Goal: Communication & Community: Answer question/provide support

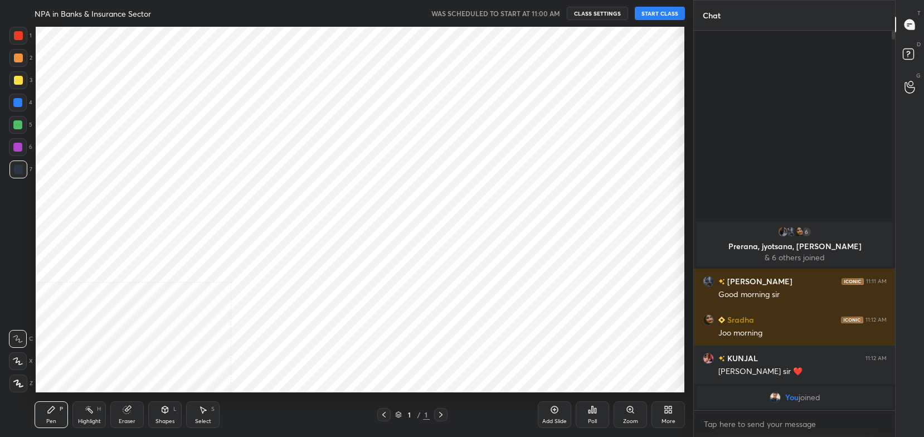
scroll to position [55346, 55034]
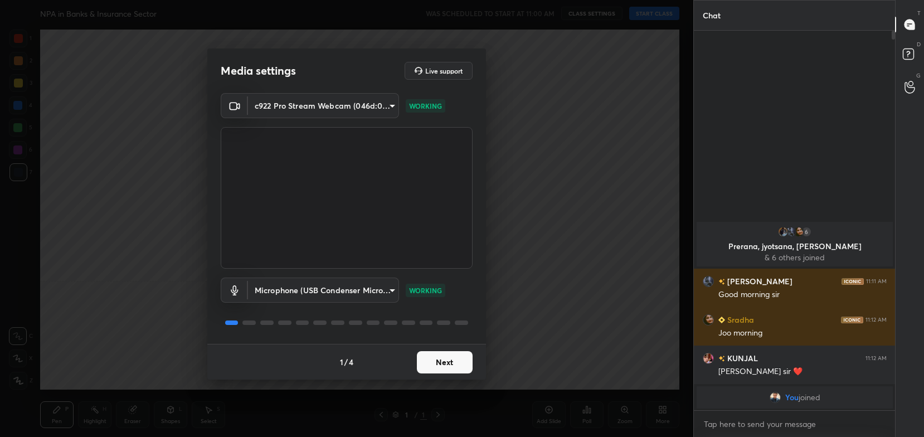
click at [437, 361] on button "Next" at bounding box center [445, 362] width 56 height 22
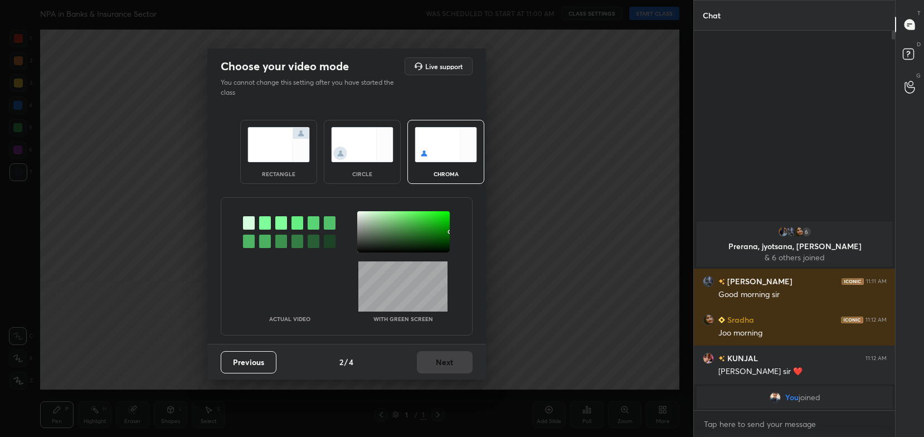
click at [277, 143] on img at bounding box center [278, 144] width 62 height 35
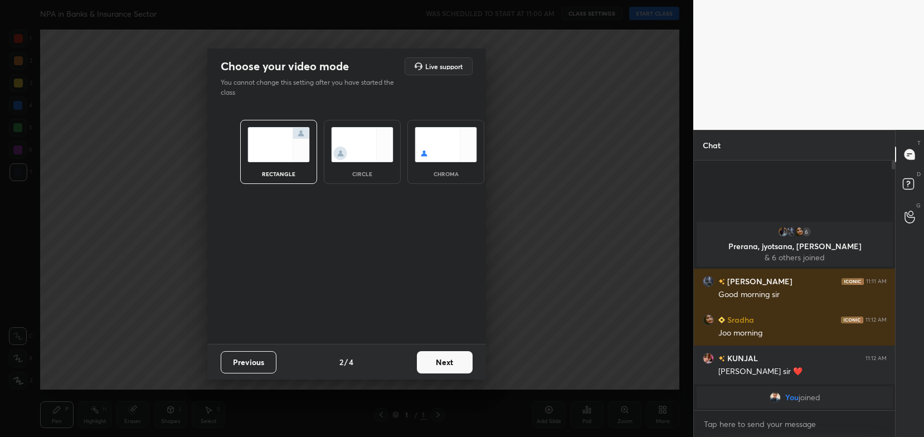
click at [442, 363] on button "Next" at bounding box center [445, 362] width 56 height 22
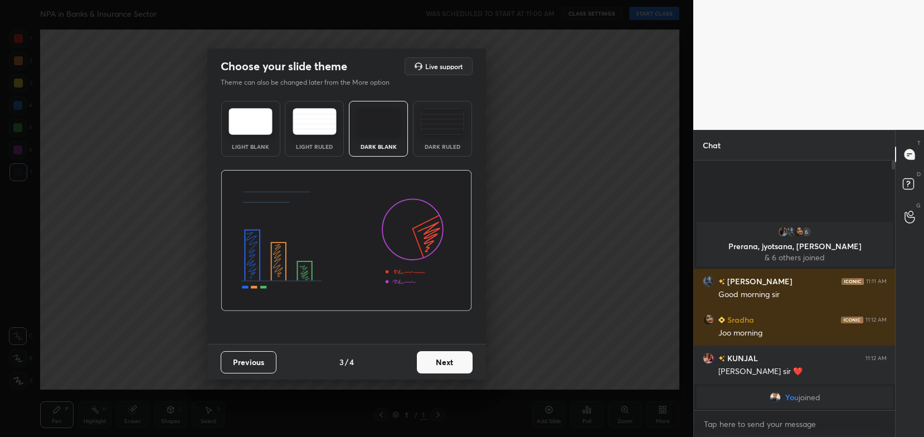
click at [463, 364] on button "Next" at bounding box center [445, 362] width 56 height 22
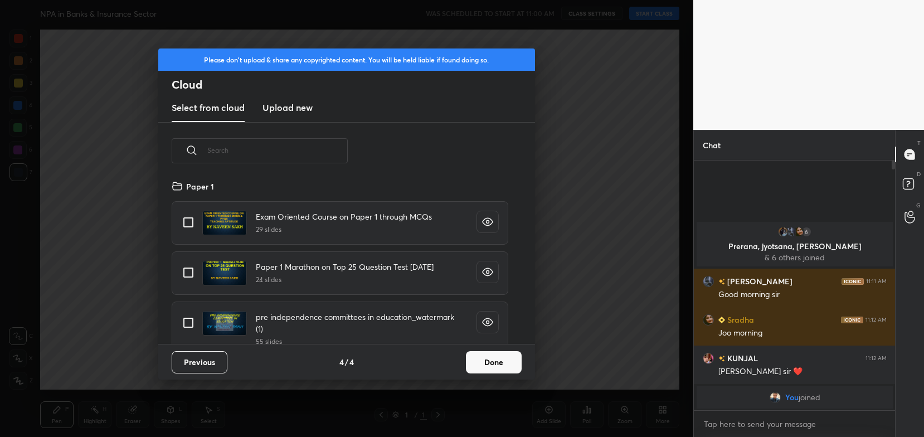
click at [505, 364] on button "Done" at bounding box center [494, 362] width 56 height 22
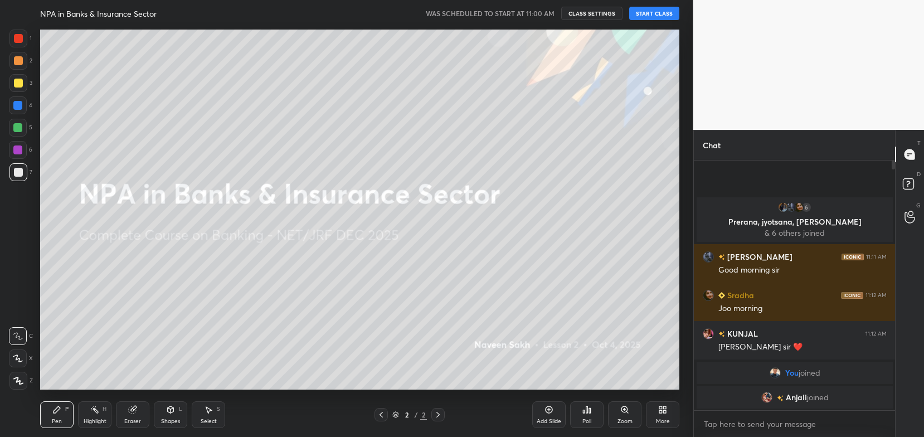
click at [663, 13] on button "START CLASS" at bounding box center [654, 13] width 50 height 13
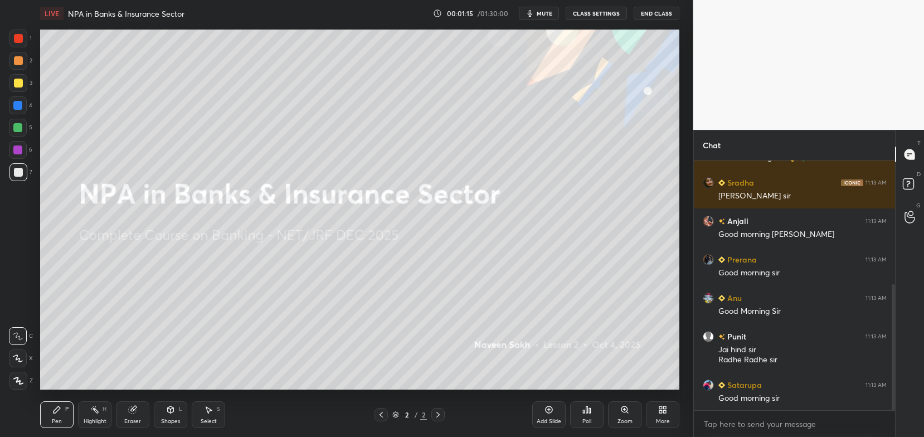
scroll to position [283, 0]
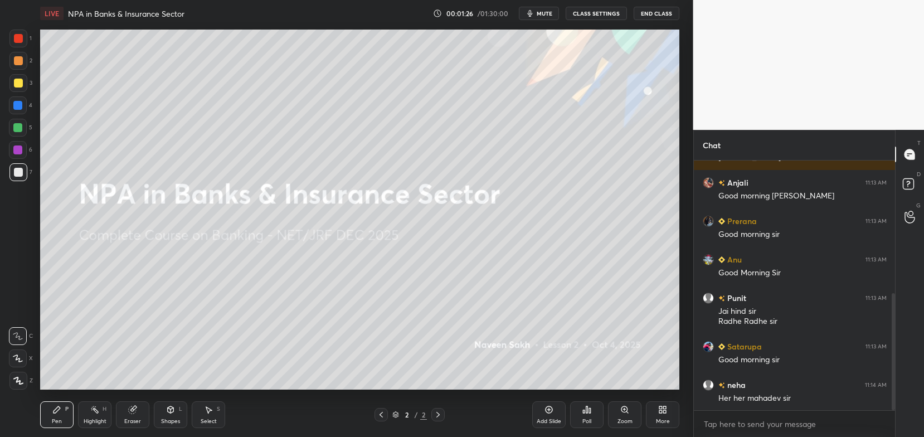
click at [655, 413] on div "More" at bounding box center [662, 414] width 33 height 27
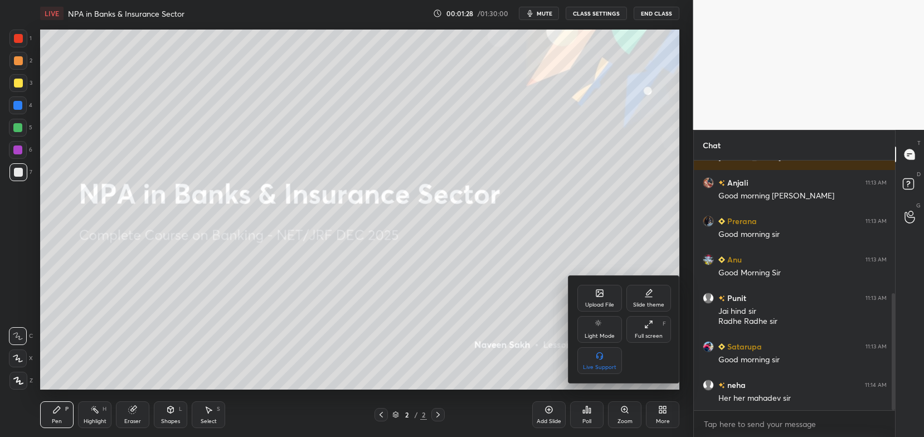
click at [606, 297] on div "Upload File" at bounding box center [599, 298] width 45 height 27
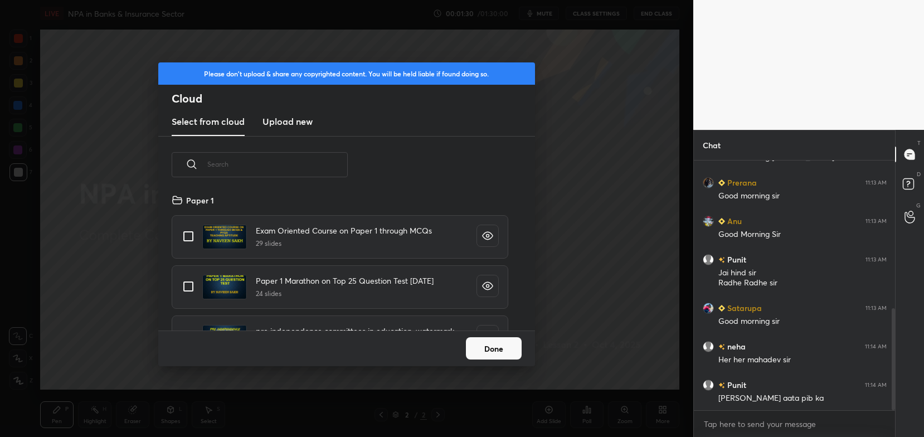
scroll to position [360, 0]
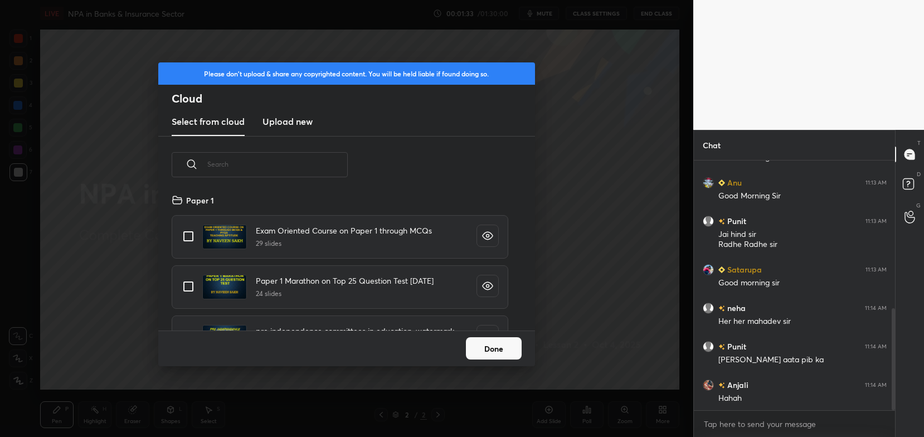
click at [300, 124] on h3 "Upload new" at bounding box center [287, 121] width 50 height 13
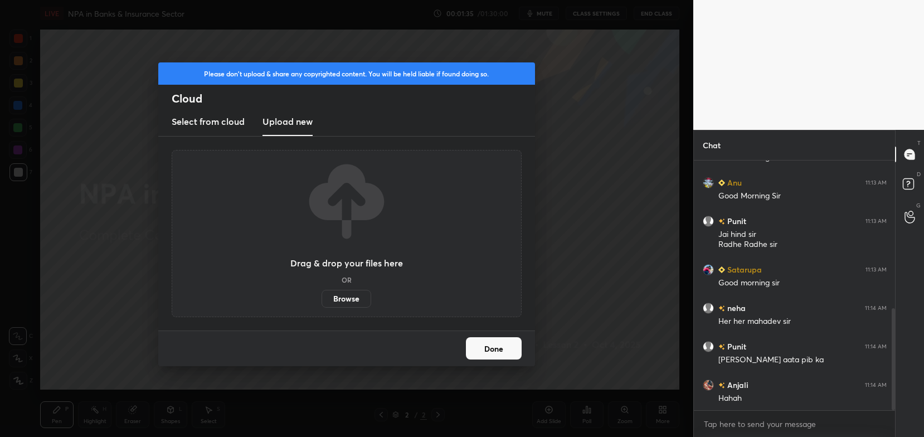
click at [348, 305] on label "Browse" at bounding box center [346, 299] width 50 height 18
click at [321, 305] on input "Browse" at bounding box center [321, 299] width 0 height 18
click at [349, 296] on label "Browse" at bounding box center [346, 299] width 50 height 18
click at [321, 296] on input "Browse" at bounding box center [321, 299] width 0 height 18
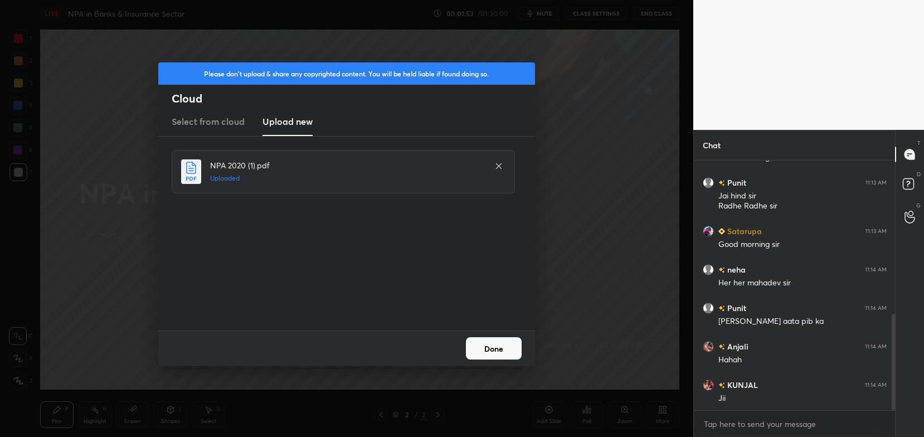
click at [491, 355] on button "Done" at bounding box center [494, 348] width 56 height 22
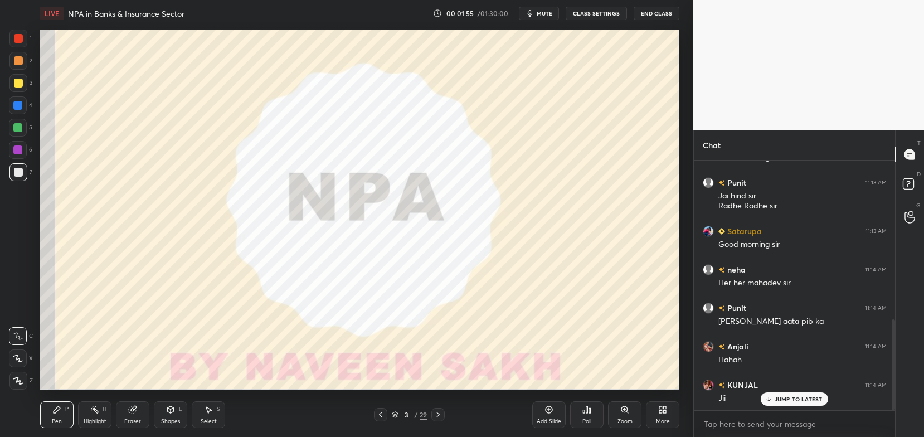
scroll to position [436, 0]
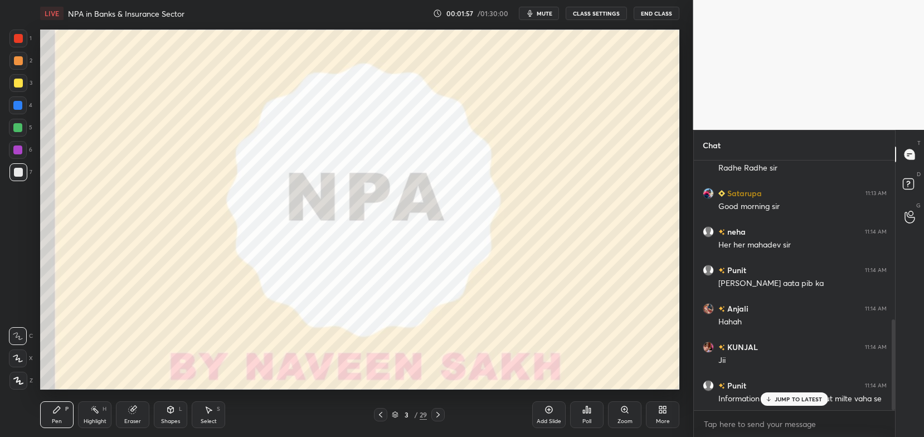
click at [395, 412] on icon at bounding box center [395, 414] width 7 height 7
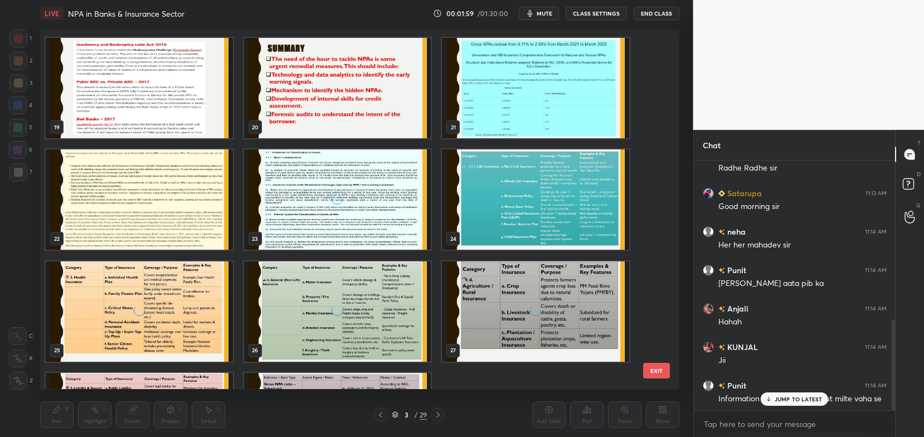
scroll to position [755, 0]
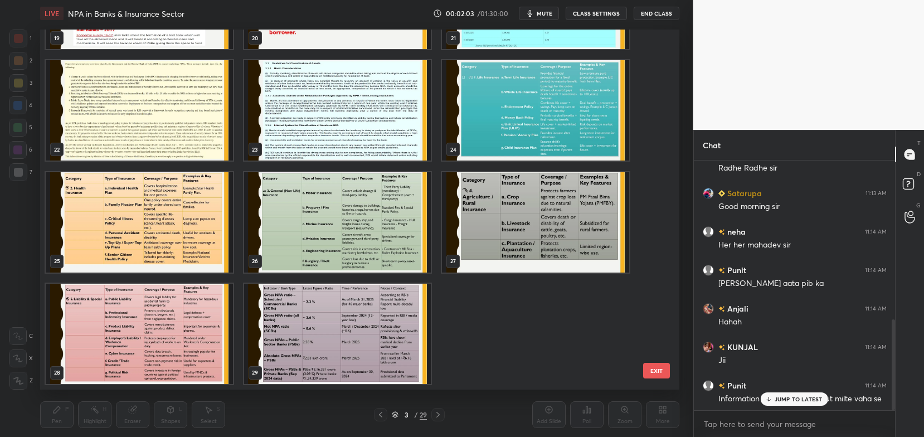
click at [525, 108] on img "grid" at bounding box center [535, 111] width 187 height 100
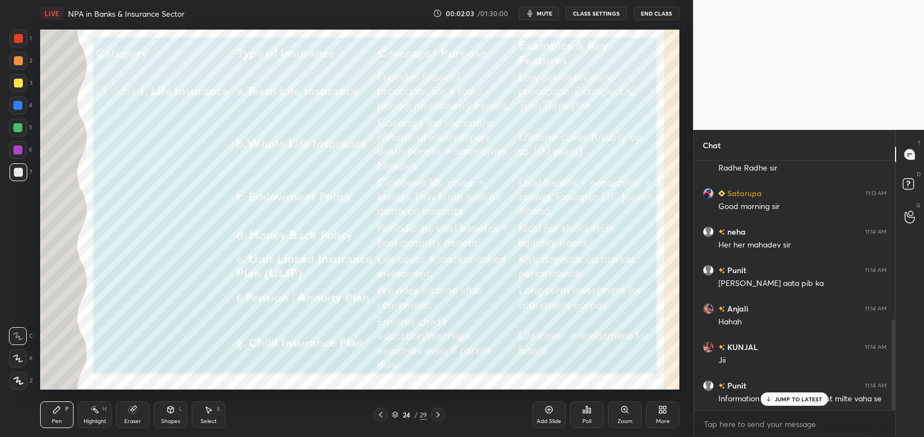
click at [525, 108] on img "grid" at bounding box center [535, 111] width 187 height 100
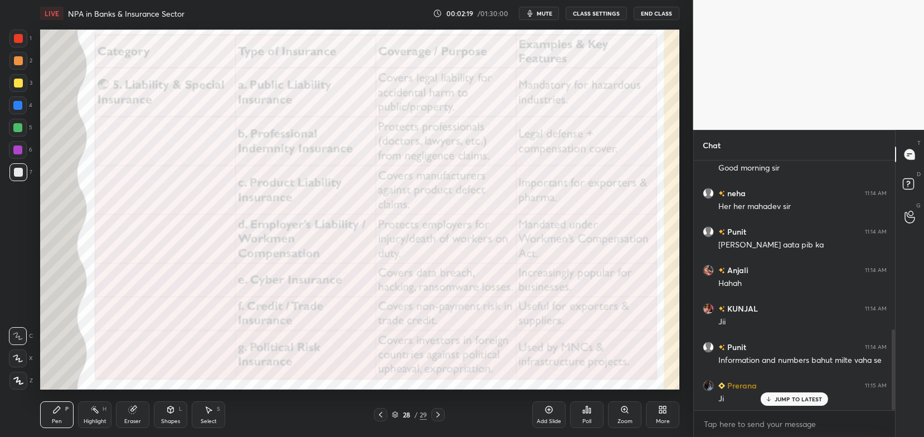
scroll to position [523, 0]
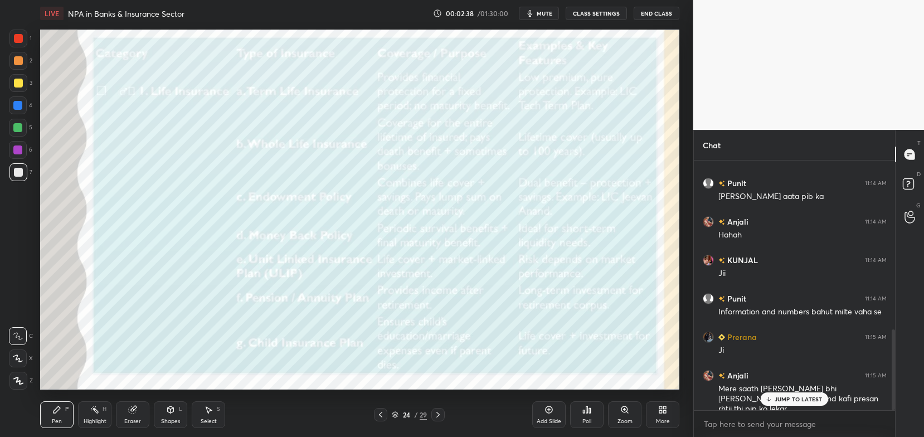
click at [392, 415] on icon at bounding box center [395, 414] width 7 height 7
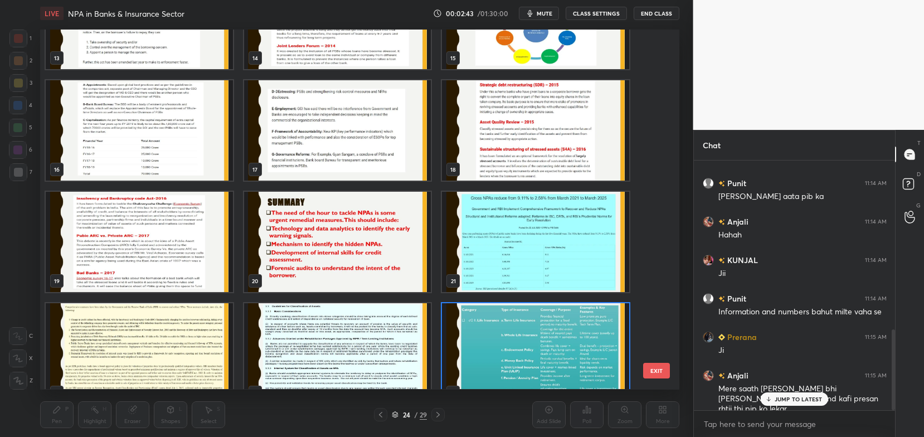
scroll to position [517, 0]
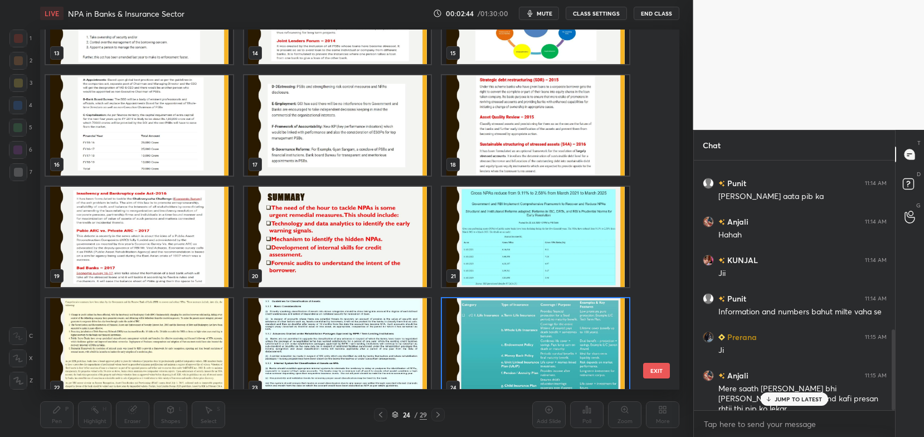
click at [492, 225] on img "grid" at bounding box center [535, 237] width 187 height 100
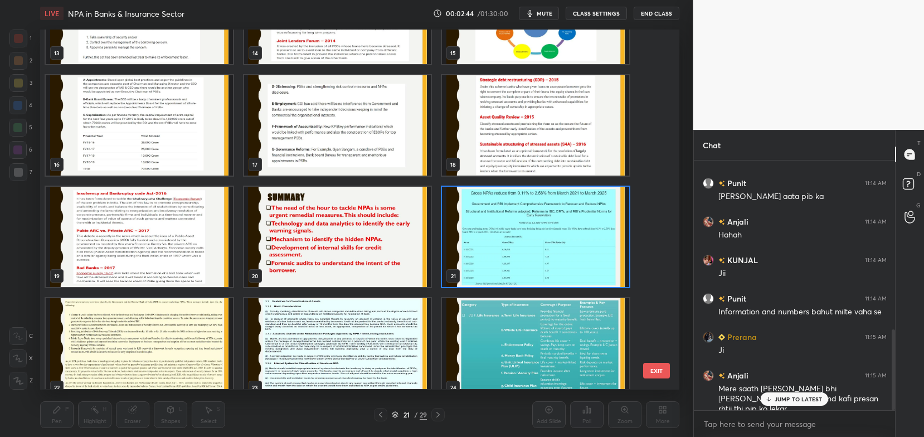
click at [492, 225] on img "grid" at bounding box center [535, 237] width 187 height 100
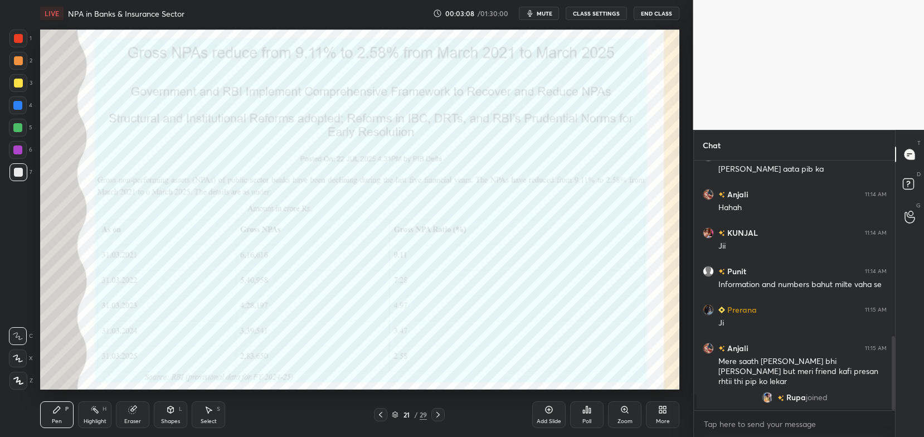
scroll to position [589, 0]
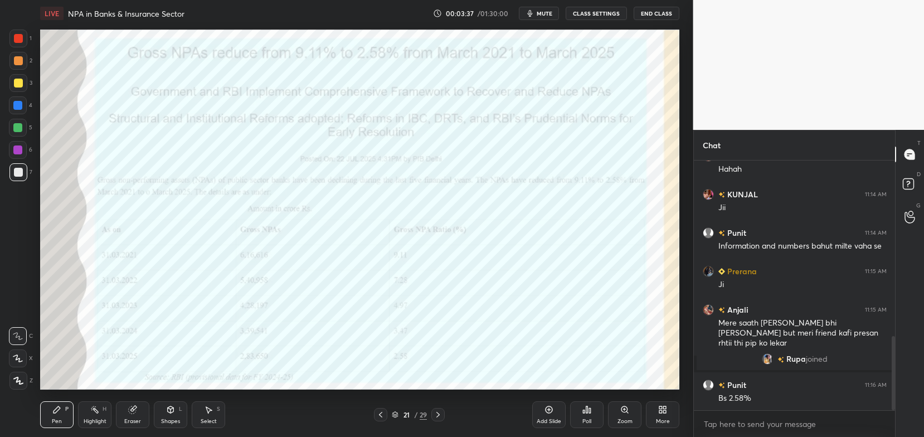
click at [392, 415] on icon at bounding box center [395, 414] width 7 height 7
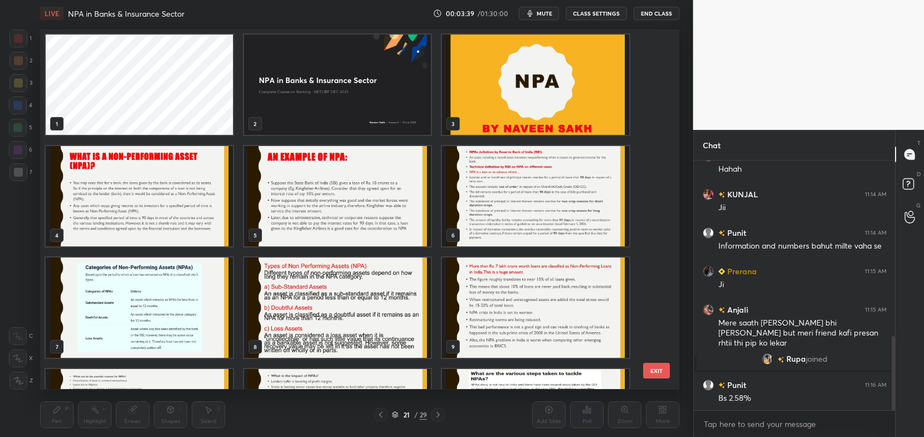
scroll to position [0, 0]
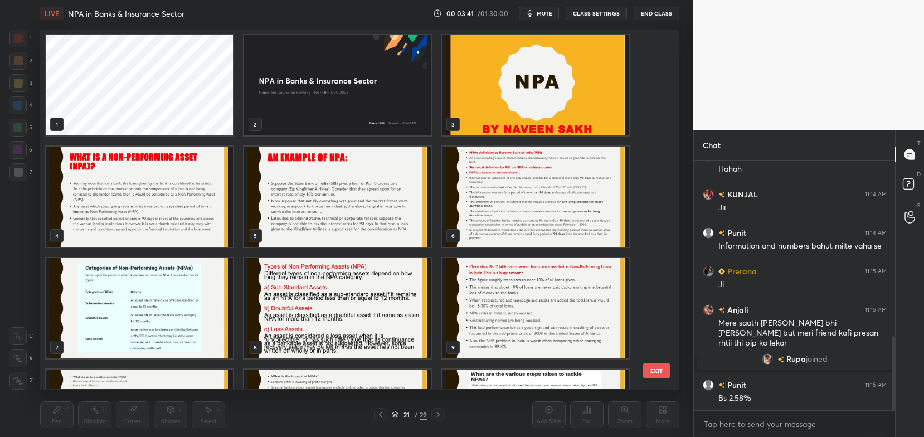
click at [194, 193] on img "grid" at bounding box center [139, 197] width 187 height 100
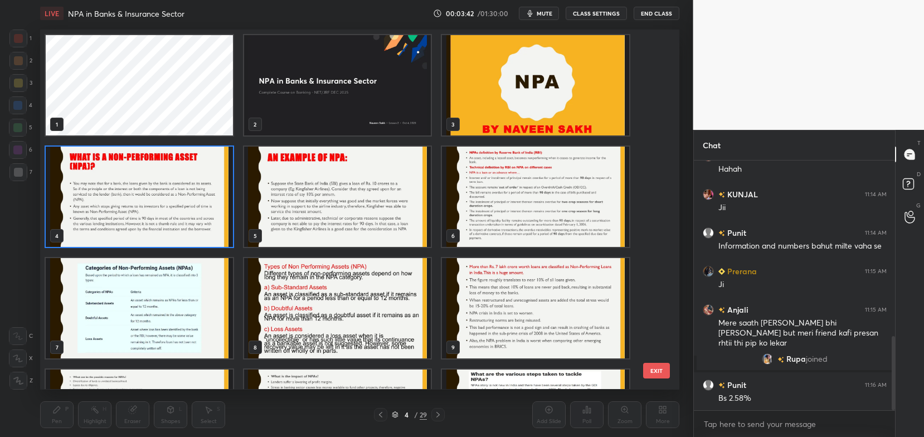
click at [194, 193] on img "grid" at bounding box center [139, 197] width 187 height 100
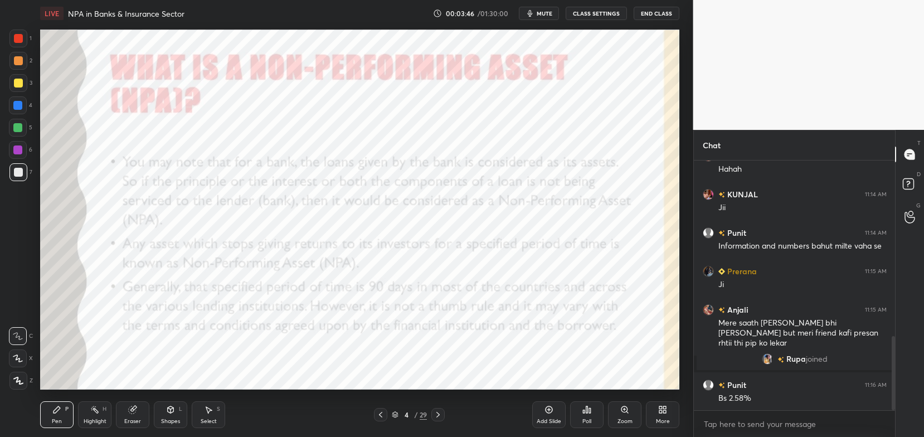
scroll to position [615, 0]
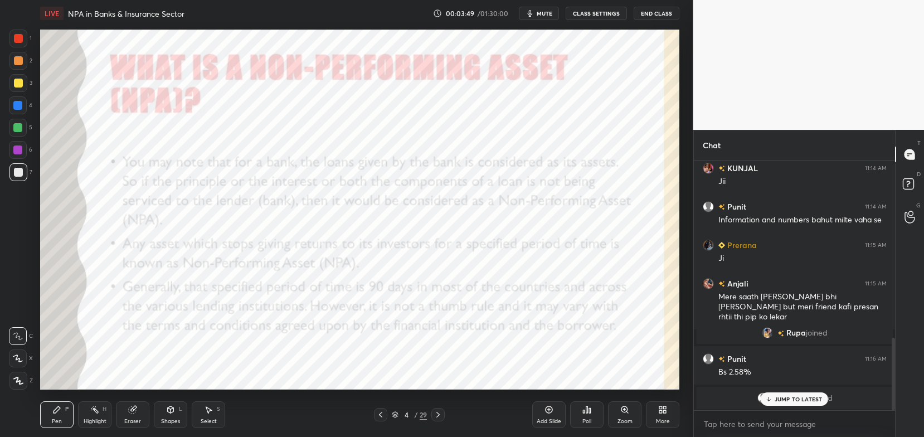
click at [777, 403] on div "JUMP TO LATEST" at bounding box center [793, 398] width 67 height 13
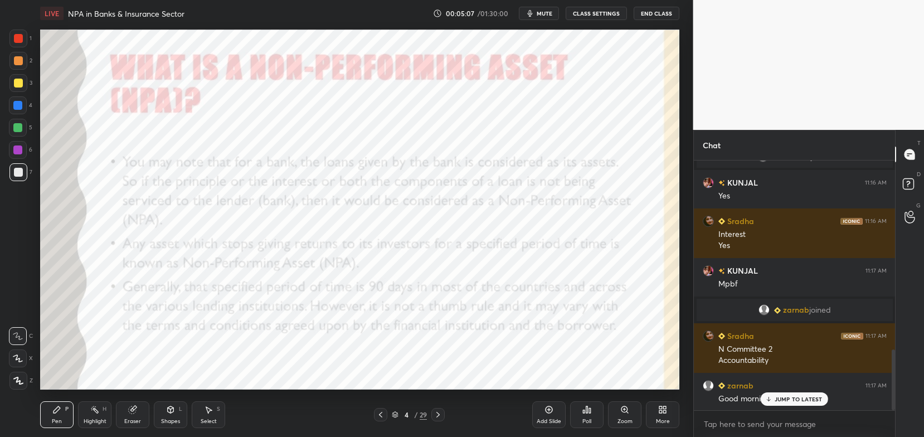
scroll to position [815, 0]
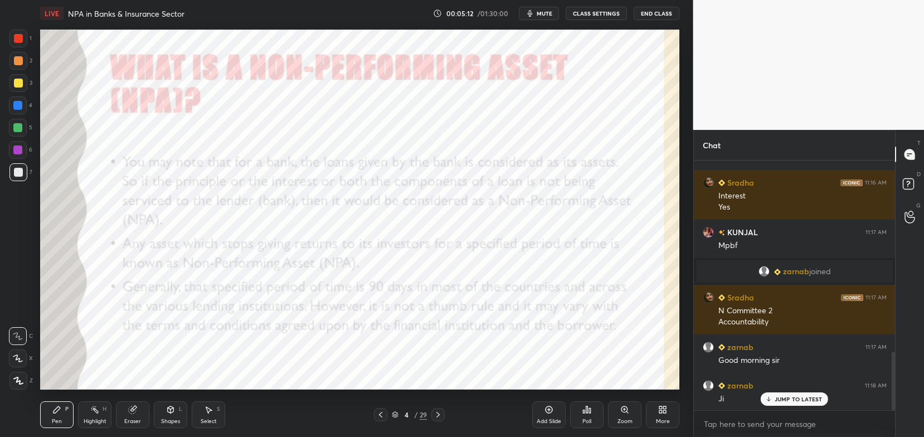
click at [25, 40] on div at bounding box center [18, 39] width 18 height 18
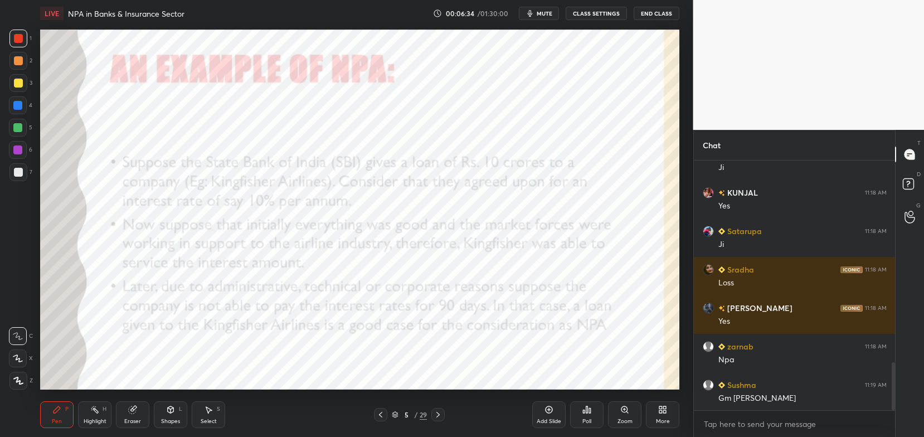
scroll to position [1084, 0]
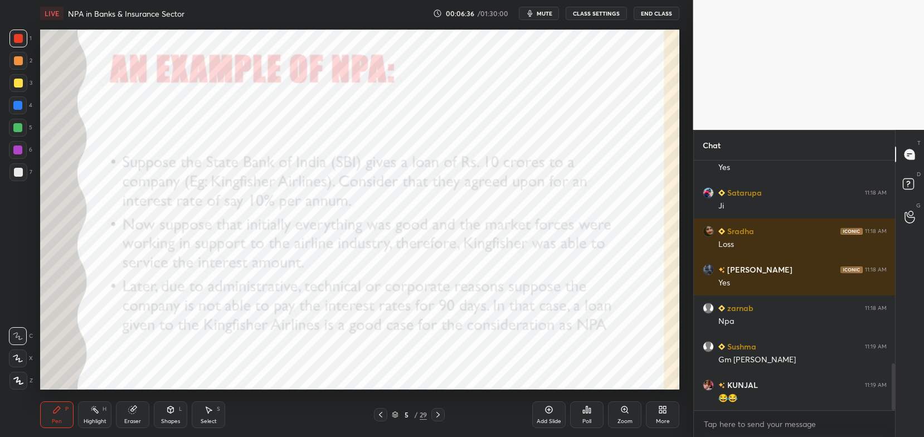
click at [131, 412] on icon at bounding box center [132, 409] width 7 height 7
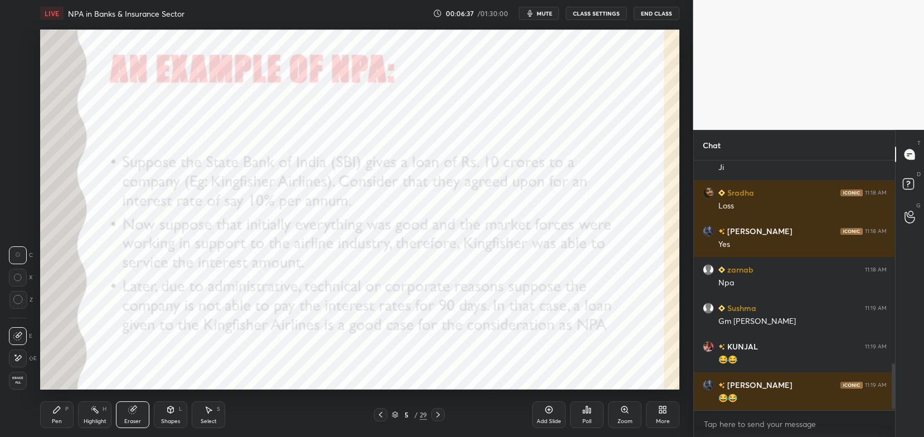
click at [25, 377] on span "Erase all" at bounding box center [17, 380] width 17 height 8
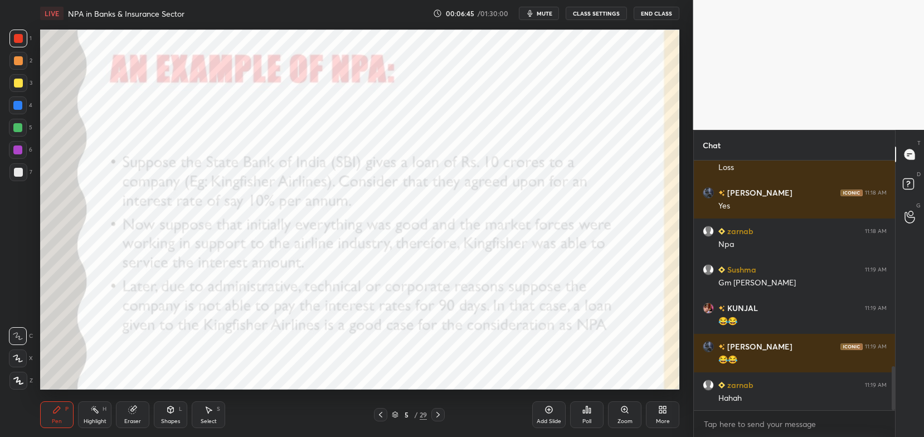
click at [130, 424] on div "Eraser" at bounding box center [132, 421] width 17 height 6
click at [17, 377] on span "Erase all" at bounding box center [17, 380] width 17 height 8
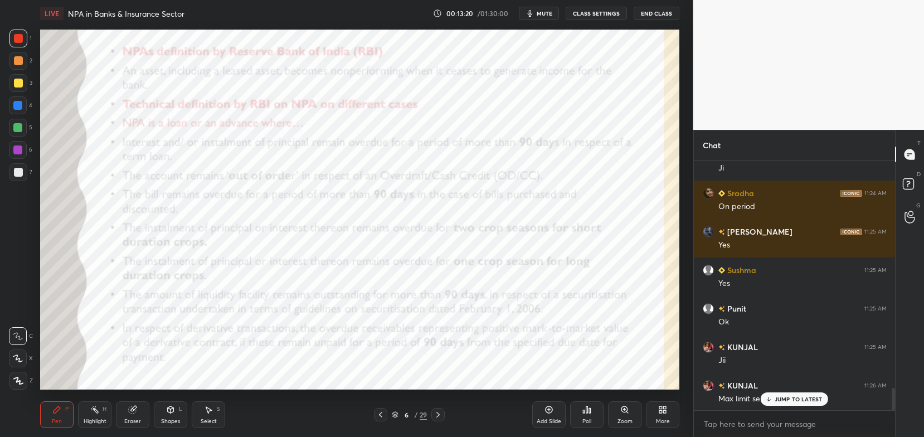
scroll to position [2566, 0]
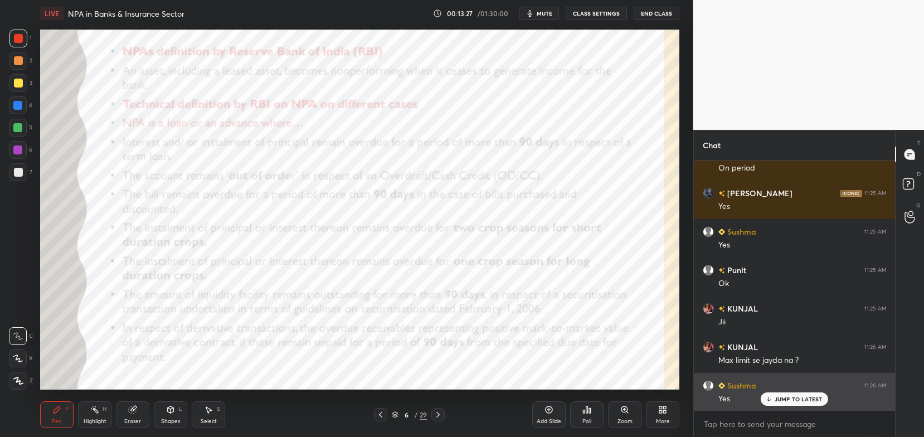
click at [789, 398] on p "JUMP TO LATEST" at bounding box center [798, 399] width 48 height 7
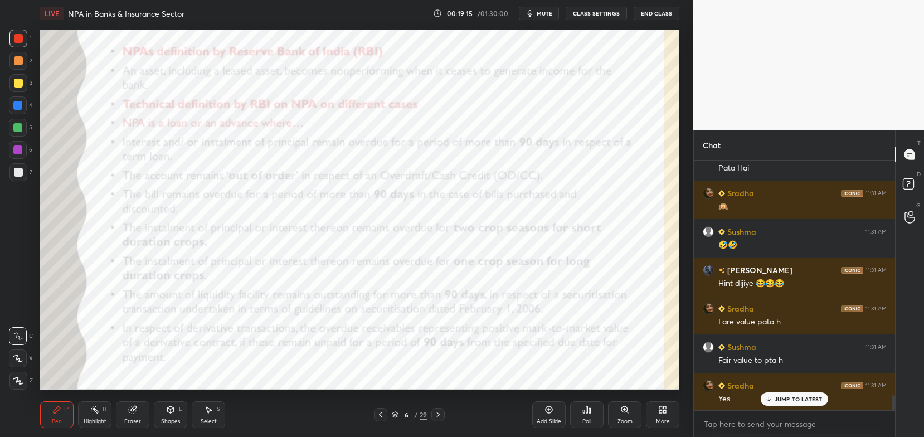
scroll to position [3885, 0]
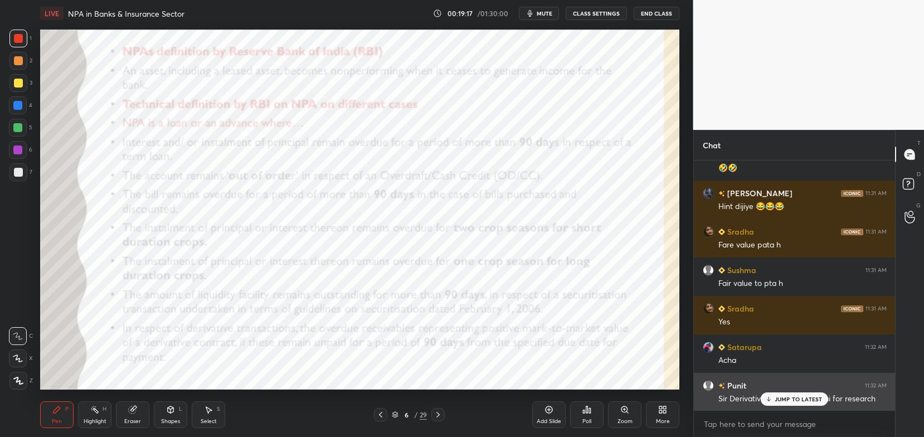
click at [792, 396] on p "JUMP TO LATEST" at bounding box center [798, 399] width 48 height 7
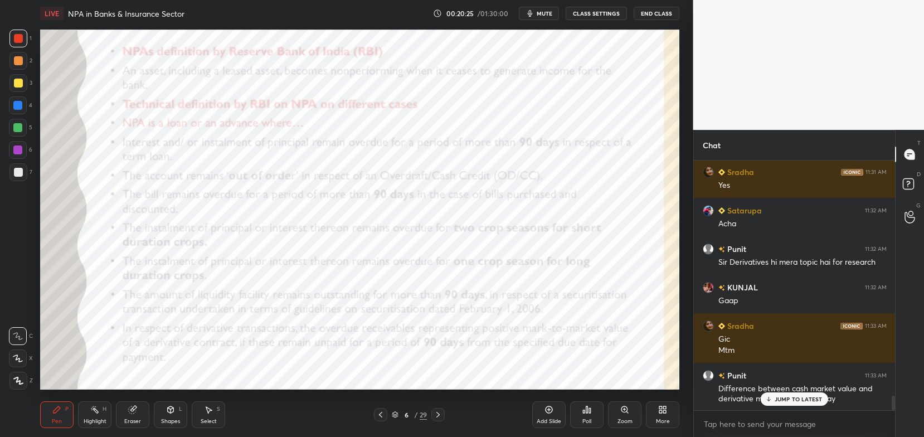
scroll to position [4060, 0]
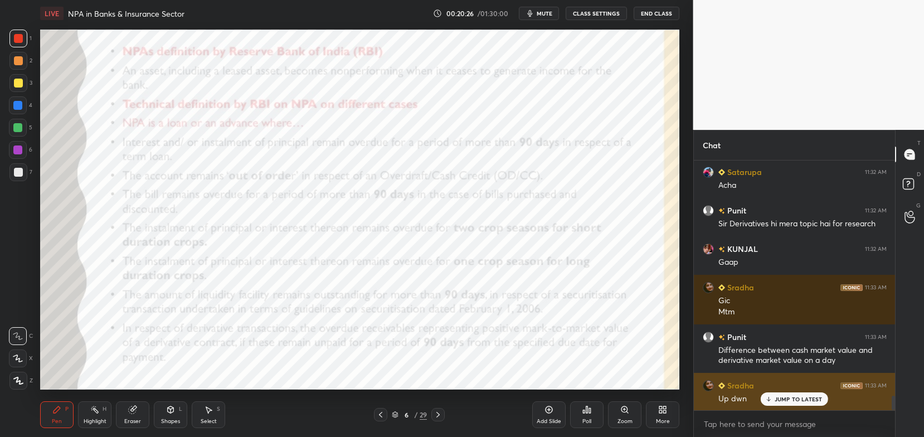
click at [778, 396] on p "JUMP TO LATEST" at bounding box center [798, 399] width 48 height 7
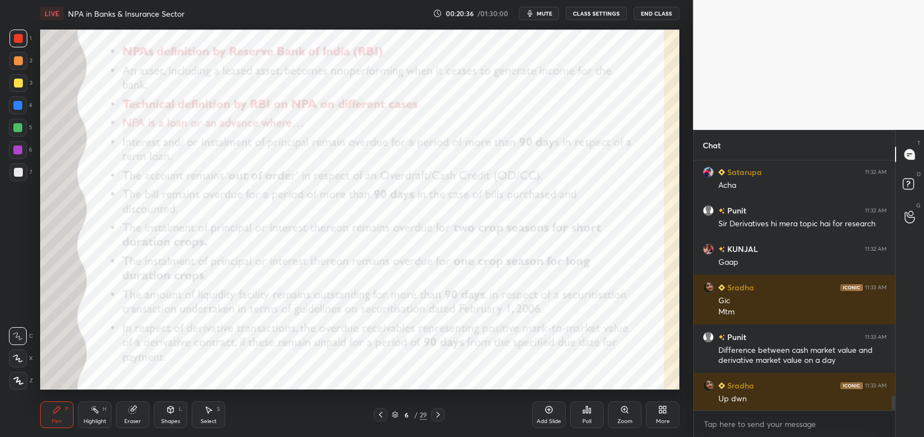
click at [437, 413] on icon at bounding box center [437, 415] width 3 height 6
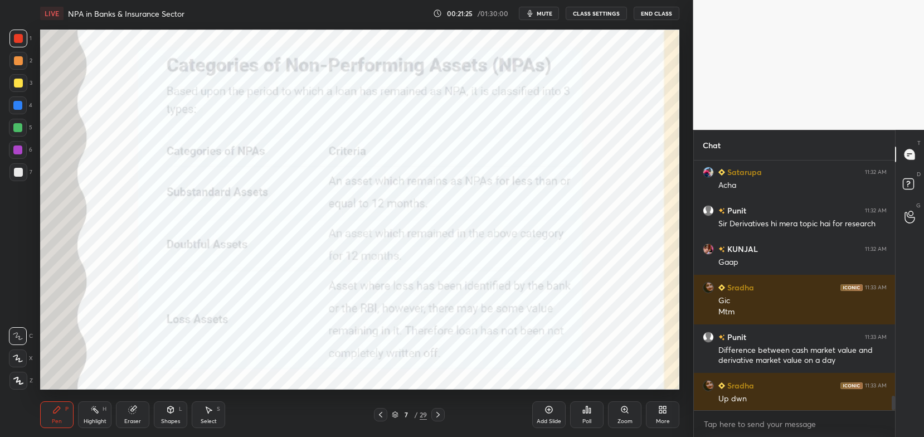
scroll to position [4099, 0]
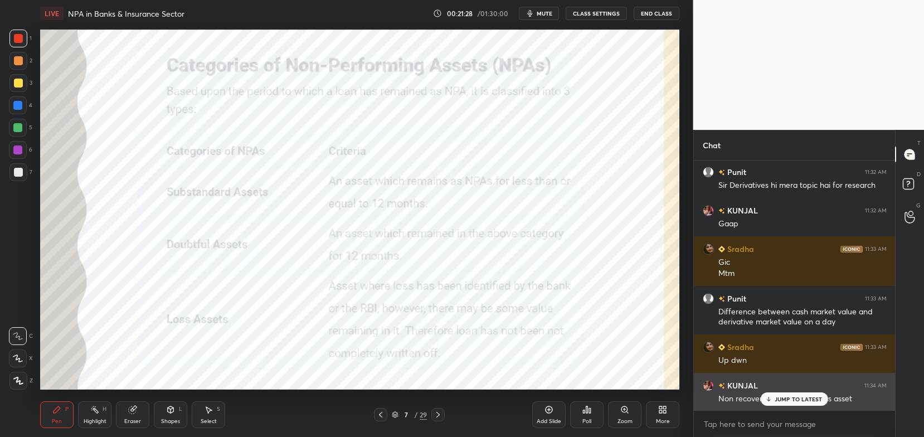
click at [803, 399] on p "JUMP TO LATEST" at bounding box center [798, 399] width 48 height 7
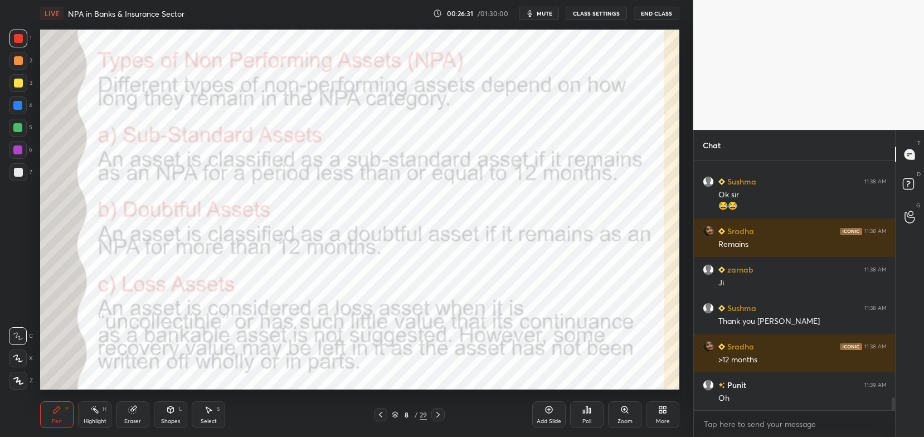
scroll to position [4698, 0]
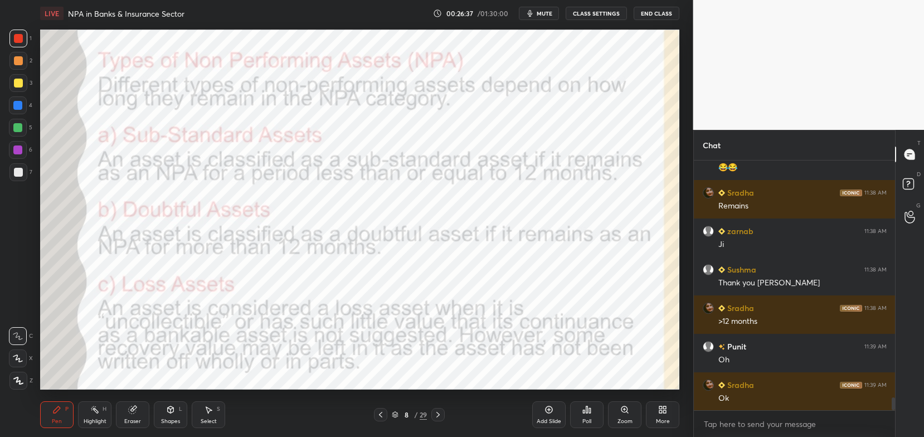
click at [133, 419] on div "Eraser" at bounding box center [132, 421] width 17 height 6
click at [23, 379] on span "Erase all" at bounding box center [17, 380] width 17 height 8
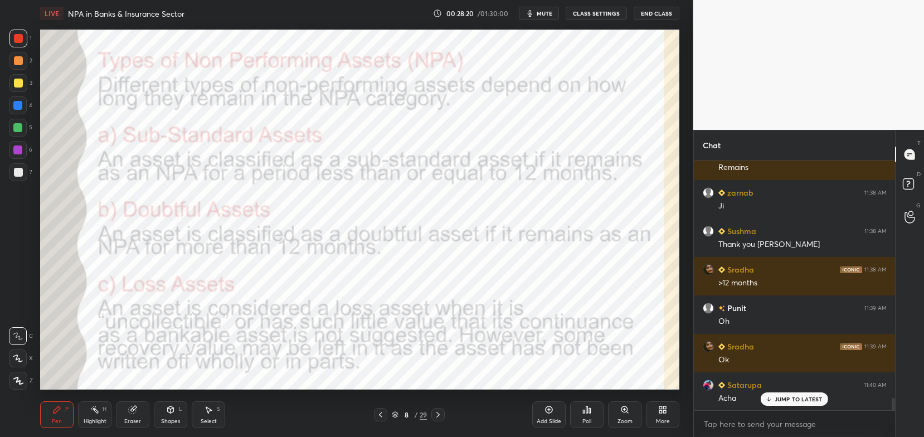
scroll to position [4795, 0]
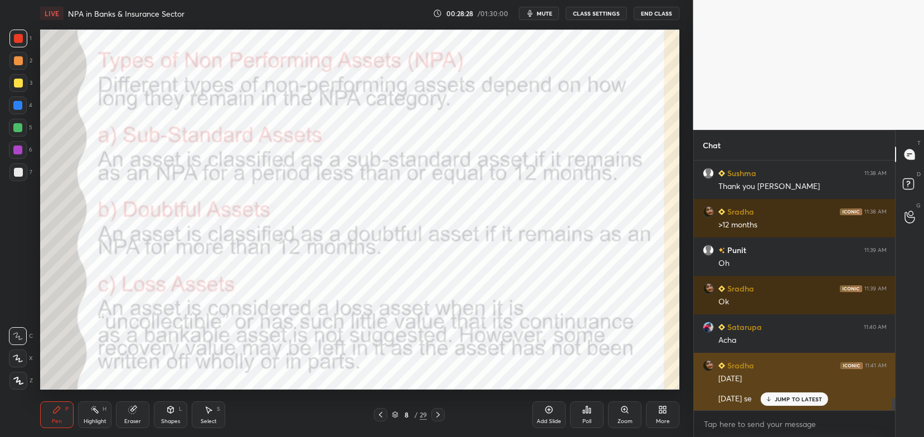
click at [765, 397] on icon at bounding box center [768, 399] width 7 height 7
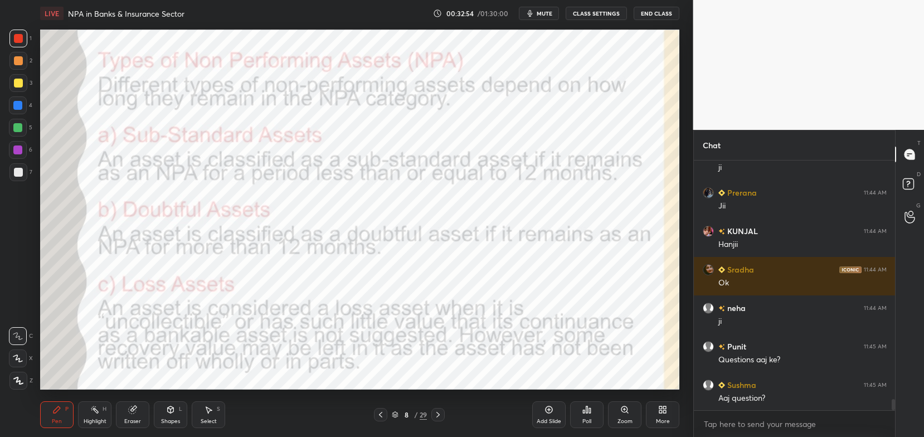
scroll to position [5331, 0]
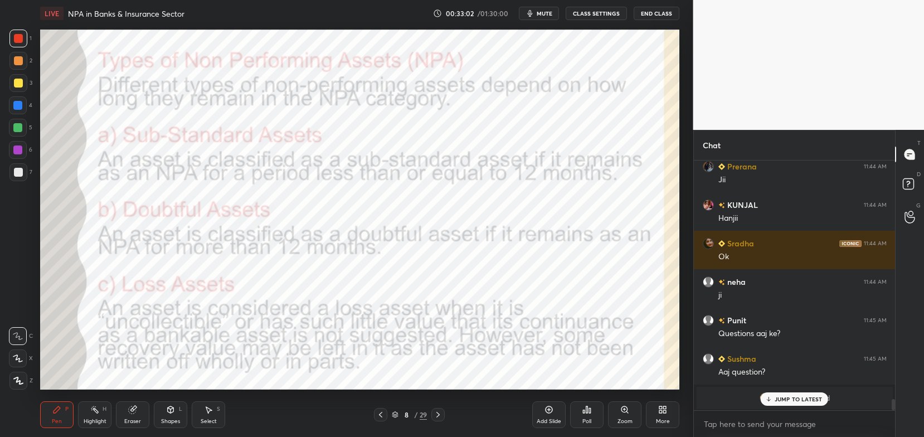
click at [396, 414] on icon at bounding box center [395, 414] width 7 height 7
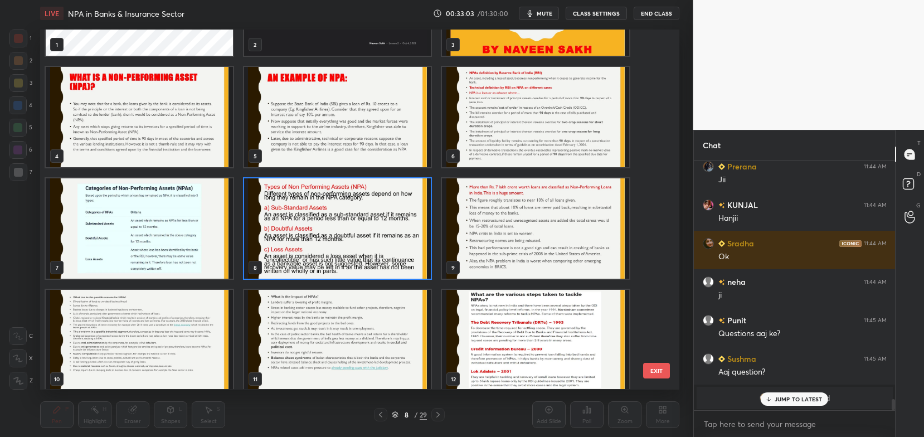
scroll to position [128, 0]
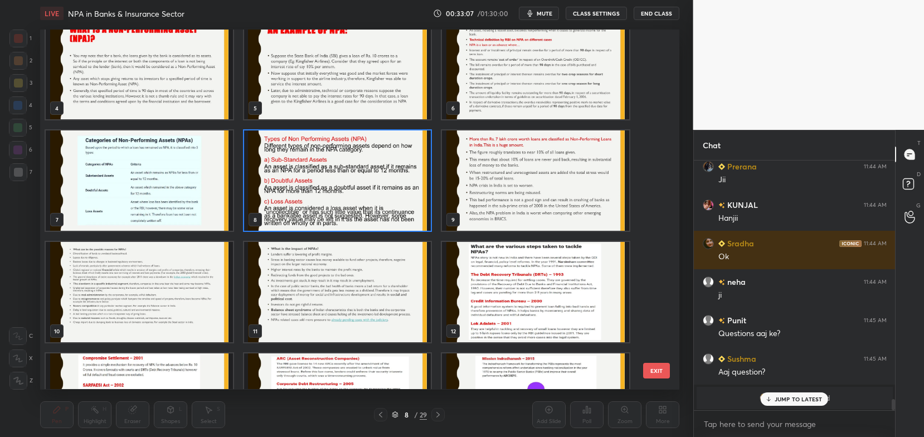
click at [411, 186] on img "grid" at bounding box center [337, 180] width 187 height 100
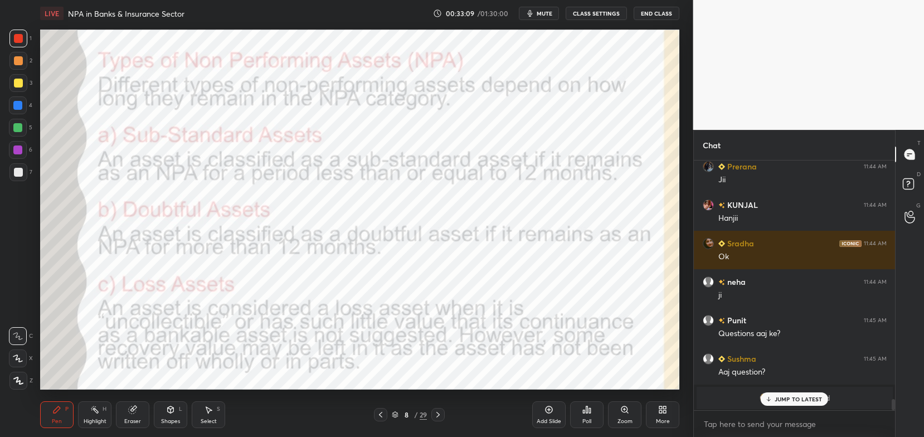
click at [787, 401] on p "JUMP TO LATEST" at bounding box center [798, 399] width 48 height 7
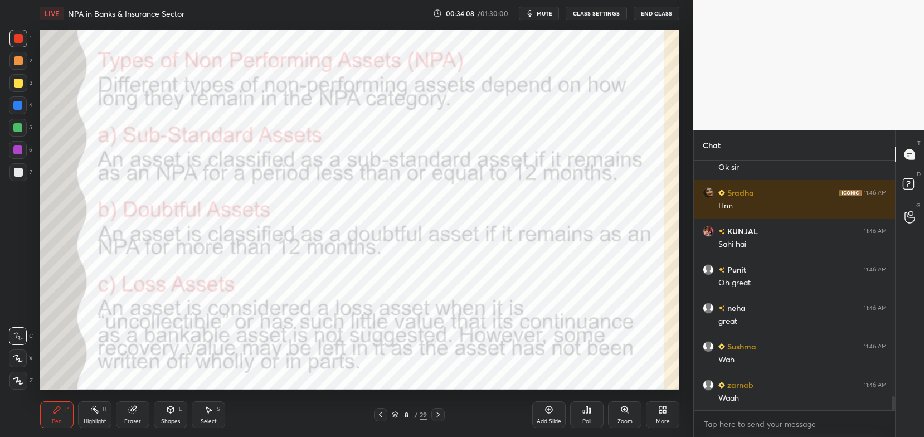
scroll to position [4267, 0]
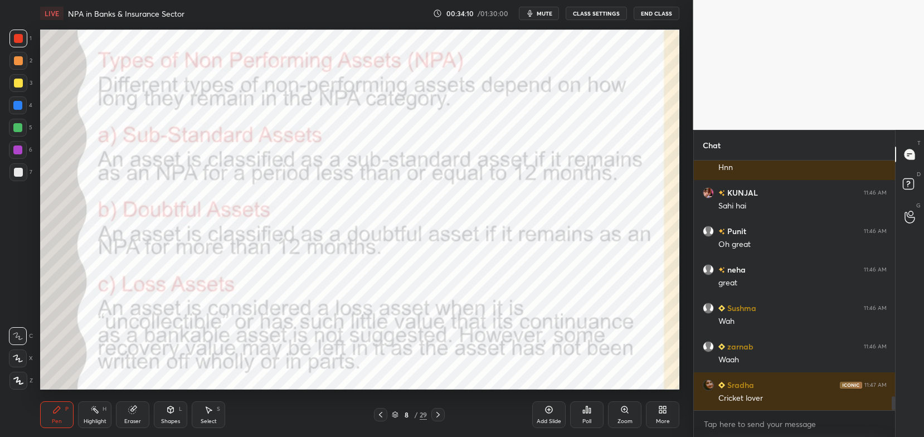
click at [436, 417] on icon at bounding box center [437, 414] width 9 height 9
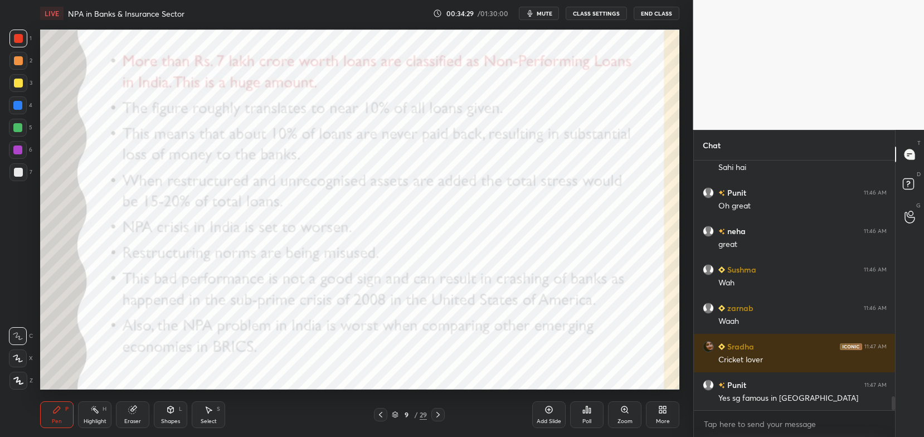
scroll to position [4344, 0]
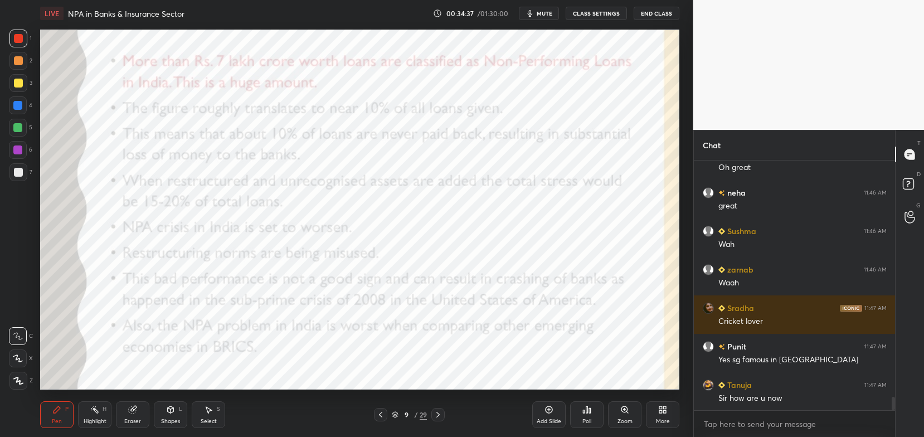
click at [376, 417] on icon at bounding box center [380, 414] width 9 height 9
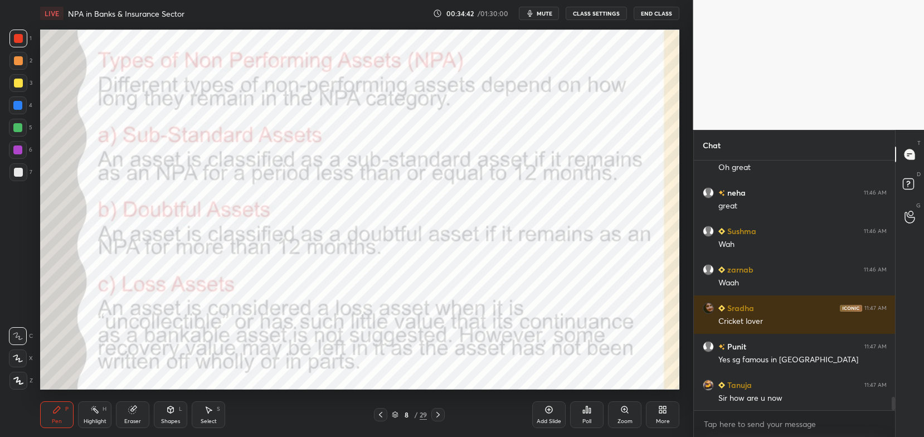
click at [376, 417] on icon at bounding box center [380, 414] width 9 height 9
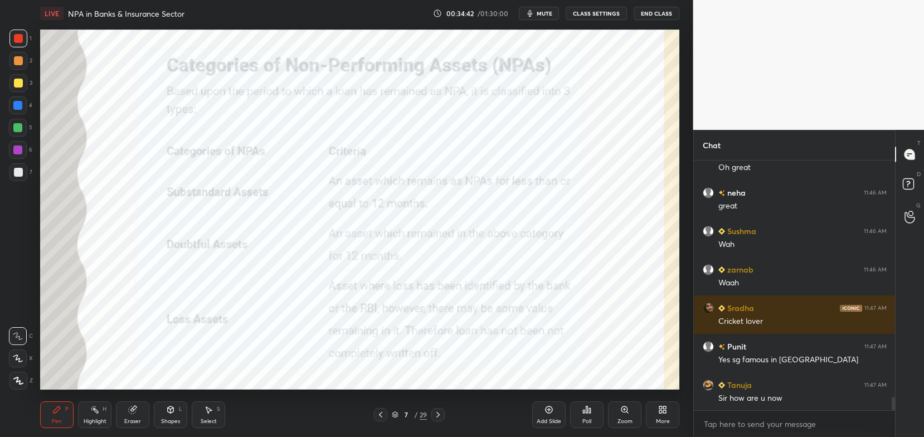
scroll to position [4355, 0]
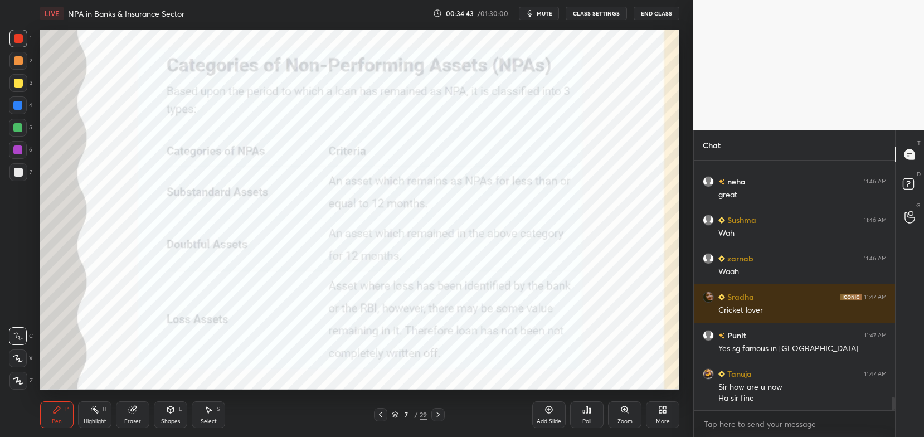
click at [375, 413] on div at bounding box center [380, 414] width 13 height 13
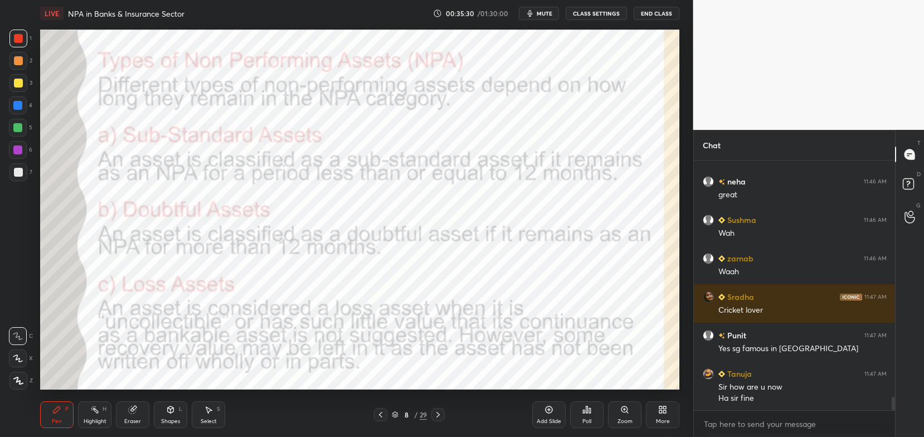
scroll to position [4393, 0]
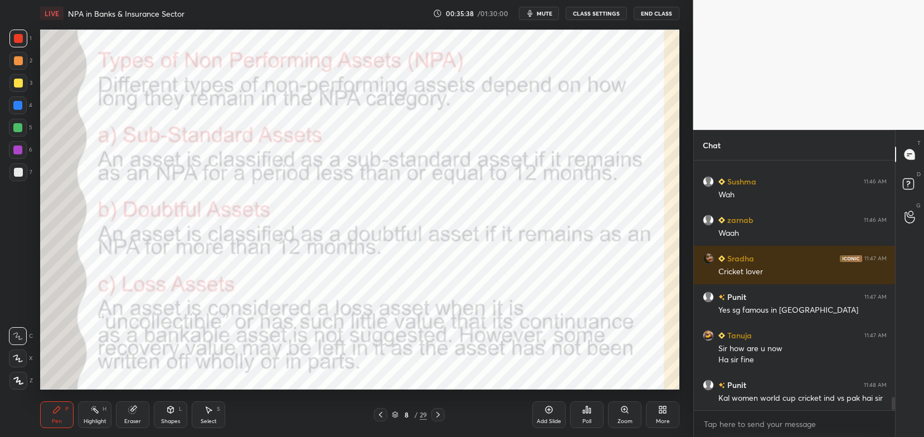
click at [136, 428] on div "Eraser" at bounding box center [132, 414] width 33 height 27
click at [16, 379] on span "Erase all" at bounding box center [17, 380] width 17 height 8
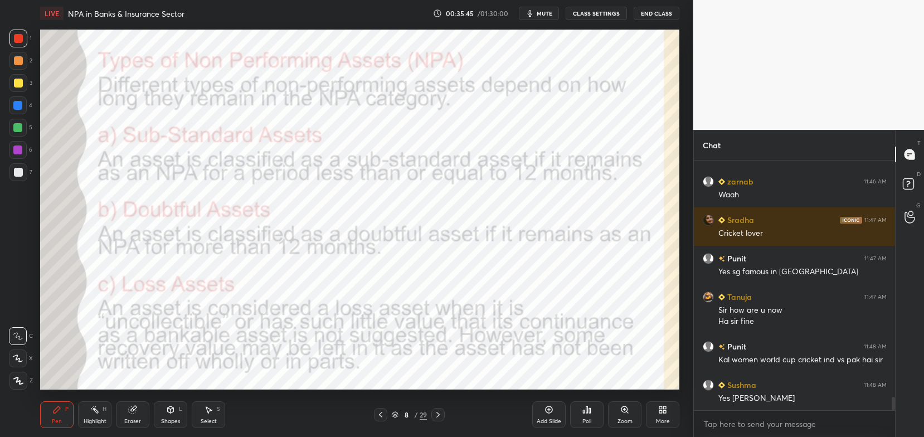
scroll to position [4470, 0]
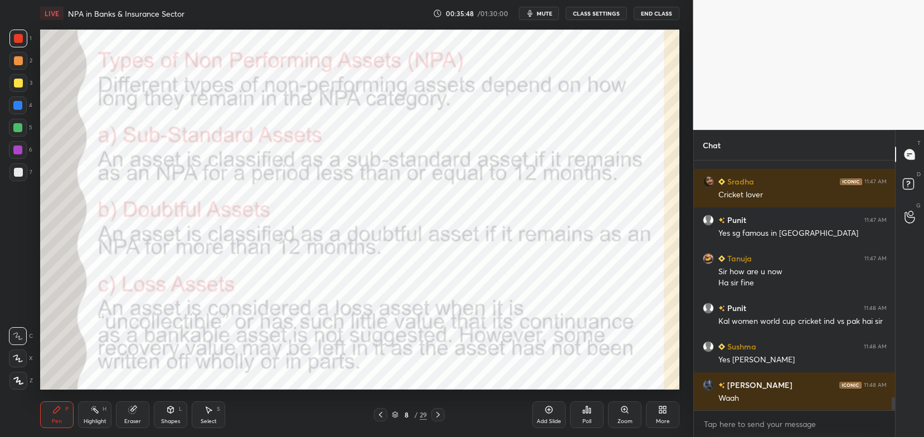
click at [437, 417] on icon at bounding box center [437, 415] width 3 height 6
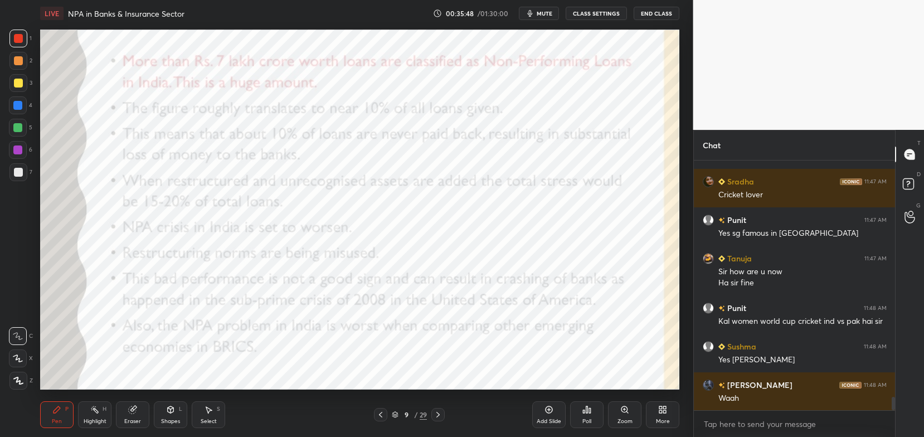
scroll to position [4509, 0]
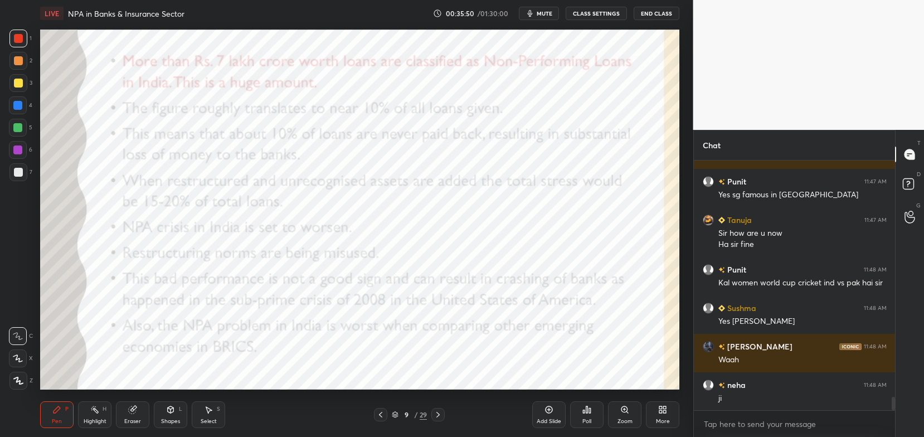
click at [140, 418] on div "Eraser" at bounding box center [132, 421] width 17 height 6
click at [18, 384] on span "Erase all" at bounding box center [17, 380] width 17 height 8
click at [19, 362] on icon at bounding box center [18, 358] width 10 height 8
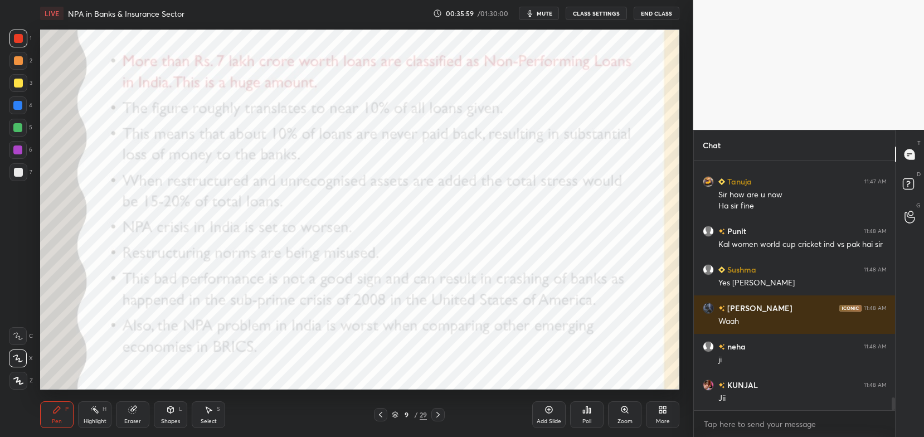
scroll to position [4586, 0]
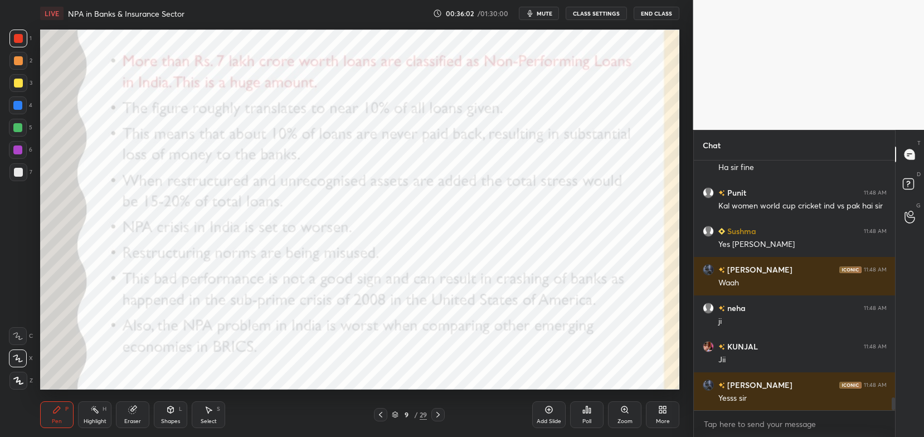
click at [397, 413] on icon at bounding box center [395, 413] width 6 height 3
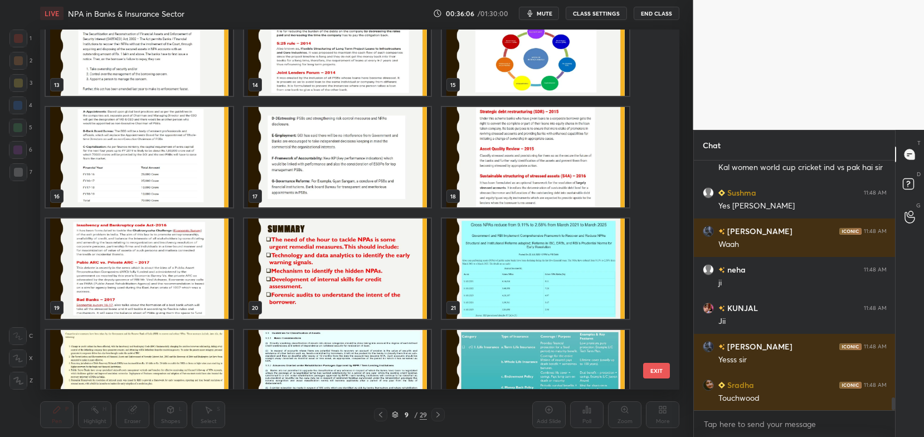
scroll to position [484, 0]
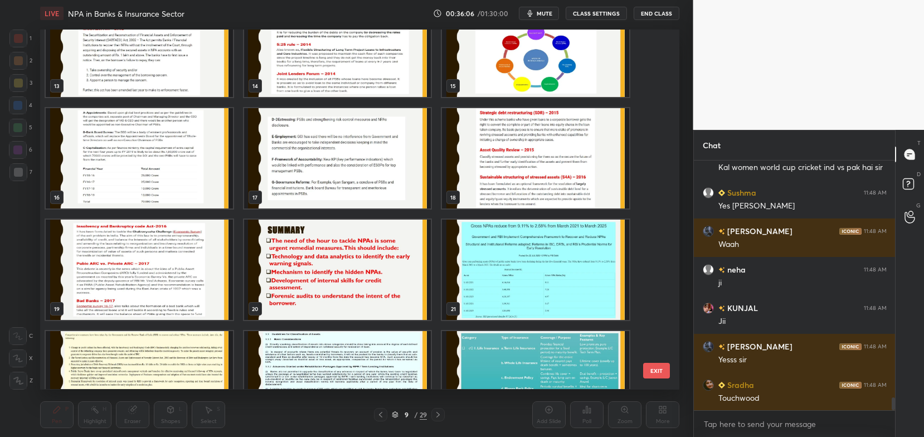
click at [517, 246] on img "grid" at bounding box center [535, 270] width 187 height 100
click at [518, 249] on img "grid" at bounding box center [535, 270] width 187 height 100
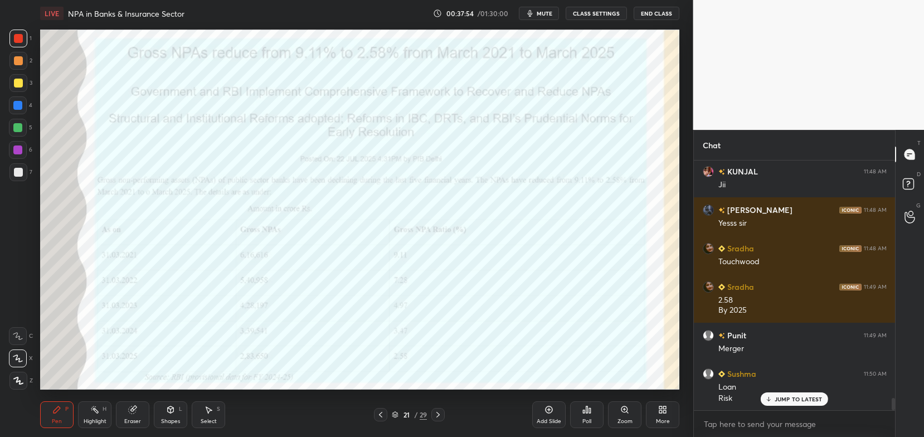
scroll to position [4808, 0]
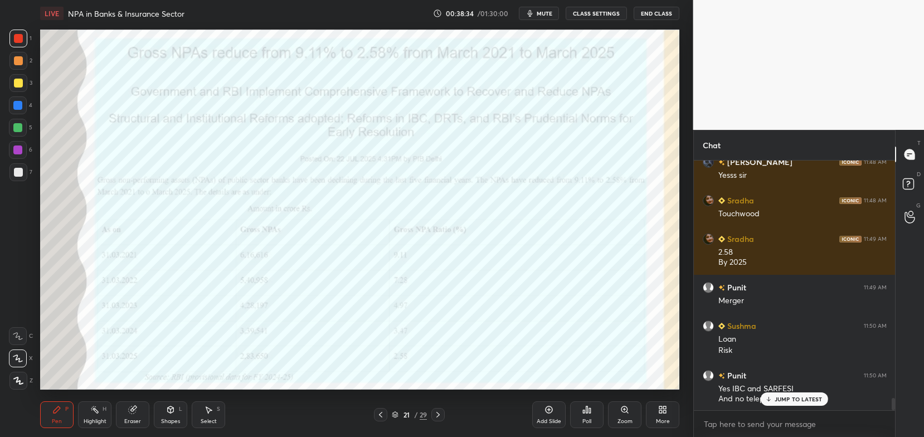
click at [792, 398] on p "JUMP TO LATEST" at bounding box center [798, 399] width 48 height 7
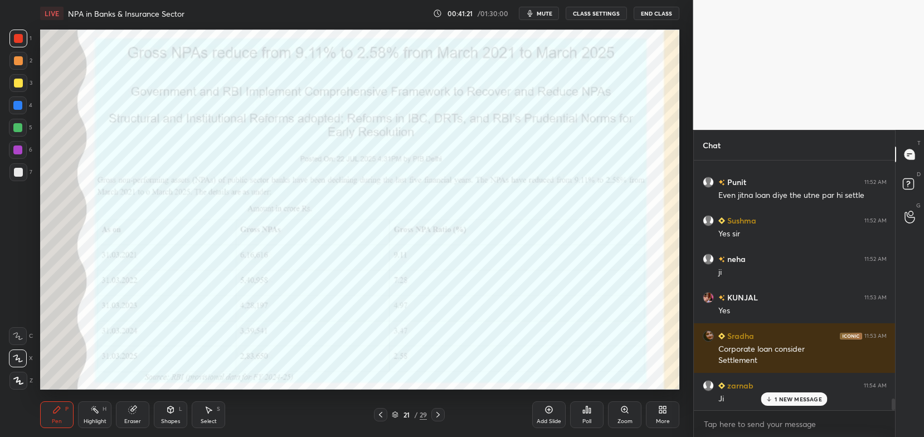
scroll to position [5127, 0]
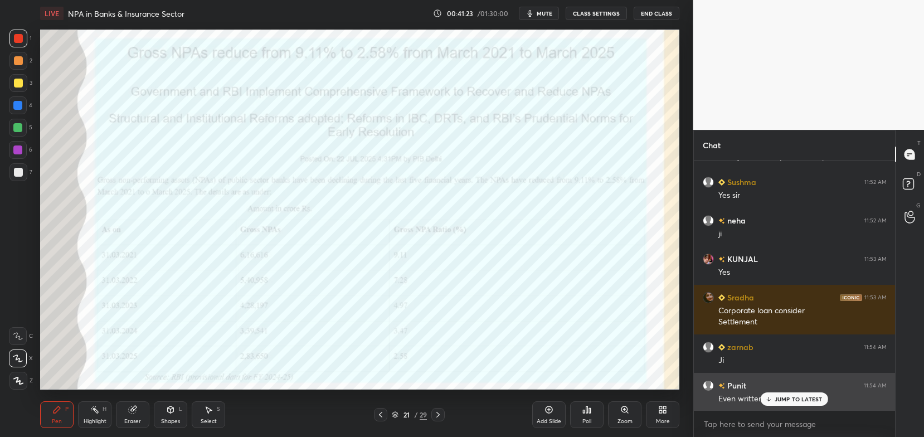
click at [797, 401] on p "JUMP TO LATEST" at bounding box center [798, 399] width 48 height 7
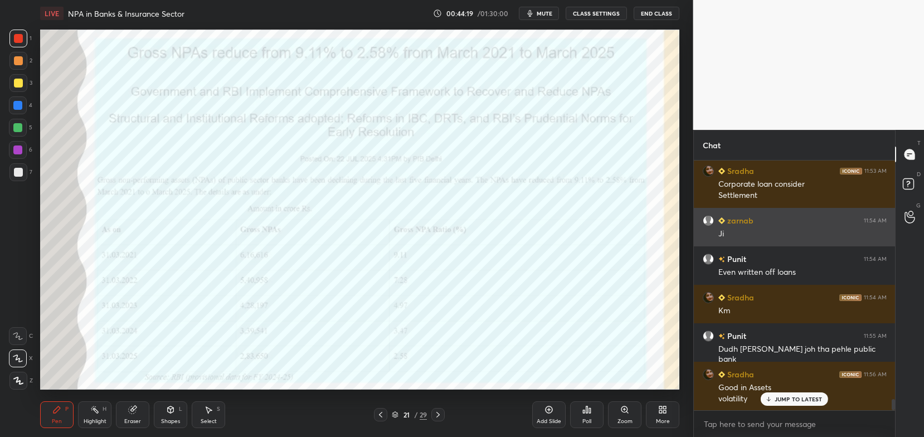
scroll to position [5292, 0]
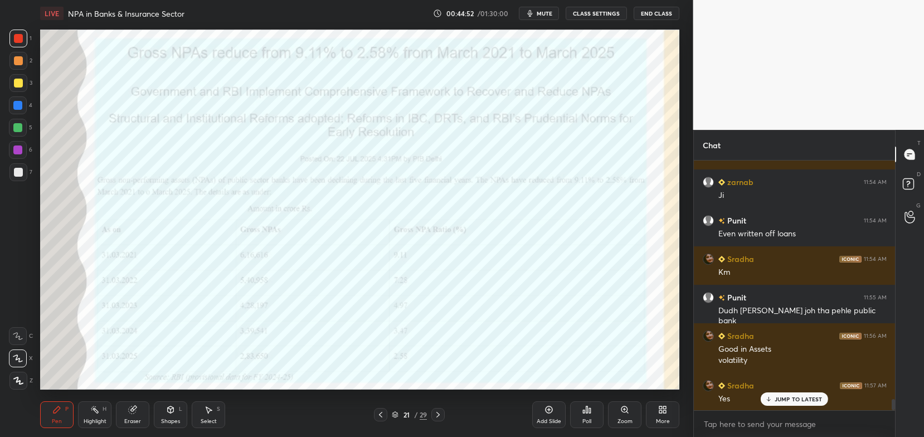
click at [779, 399] on p "JUMP TO LATEST" at bounding box center [798, 399] width 48 height 7
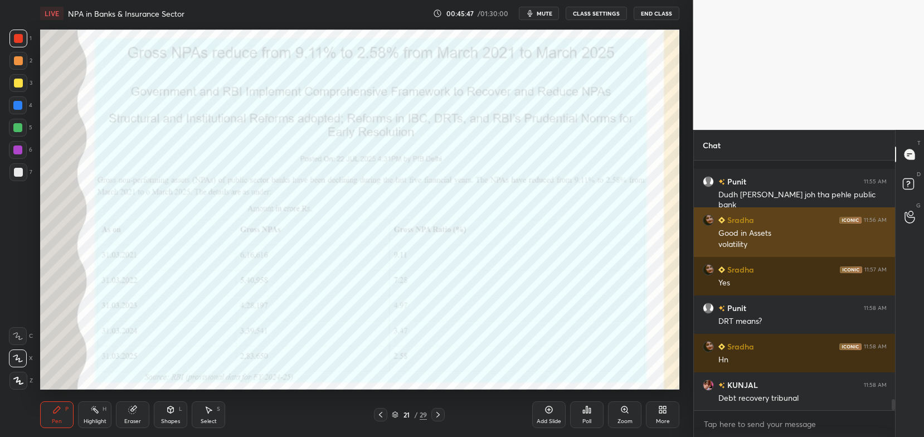
scroll to position [5485, 0]
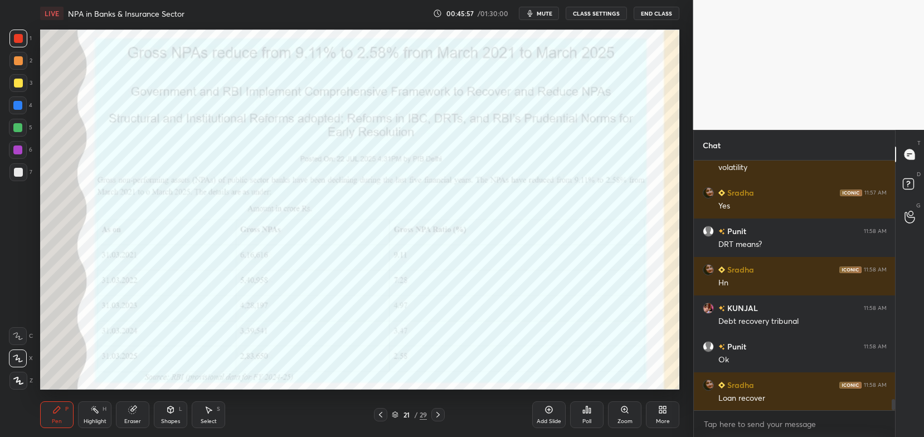
click at [436, 413] on icon at bounding box center [437, 414] width 9 height 9
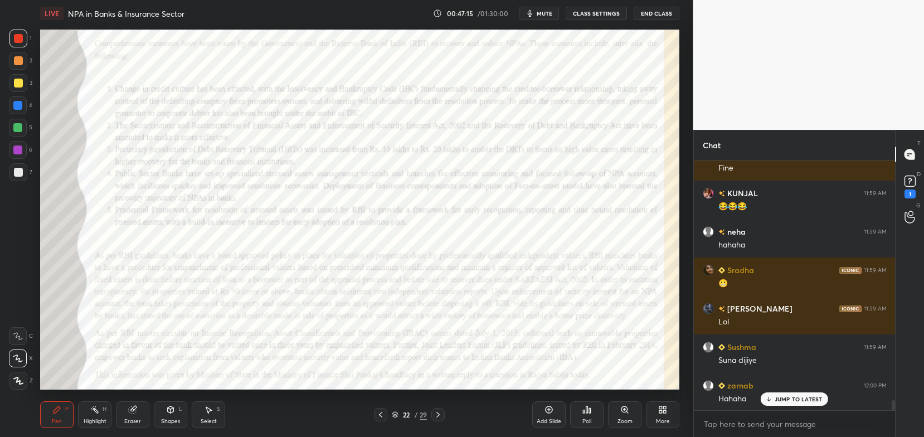
scroll to position [6022, 0]
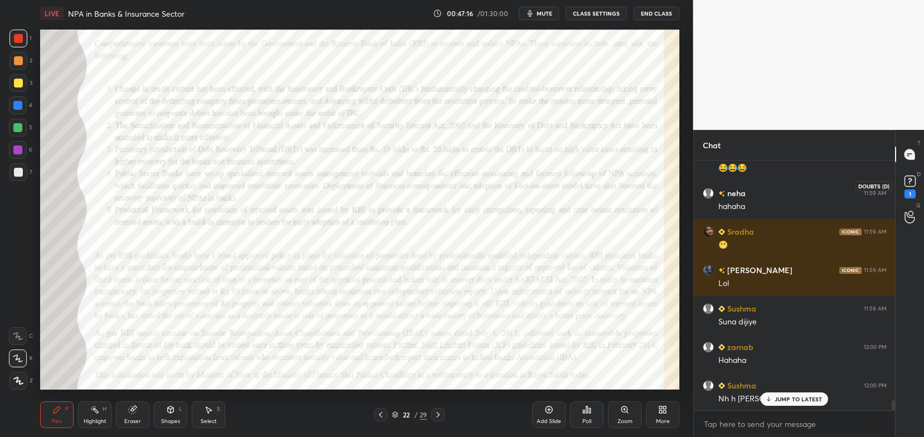
click at [914, 191] on div "1" at bounding box center [909, 193] width 11 height 9
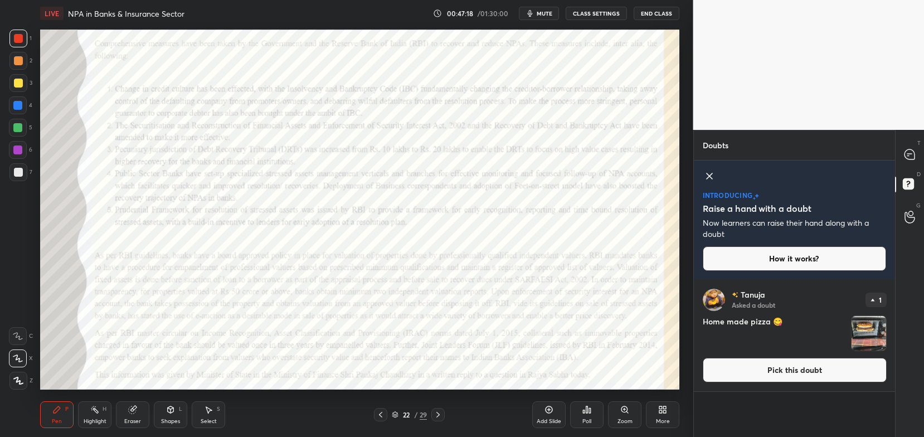
click at [830, 371] on button "Pick this doubt" at bounding box center [795, 370] width 184 height 25
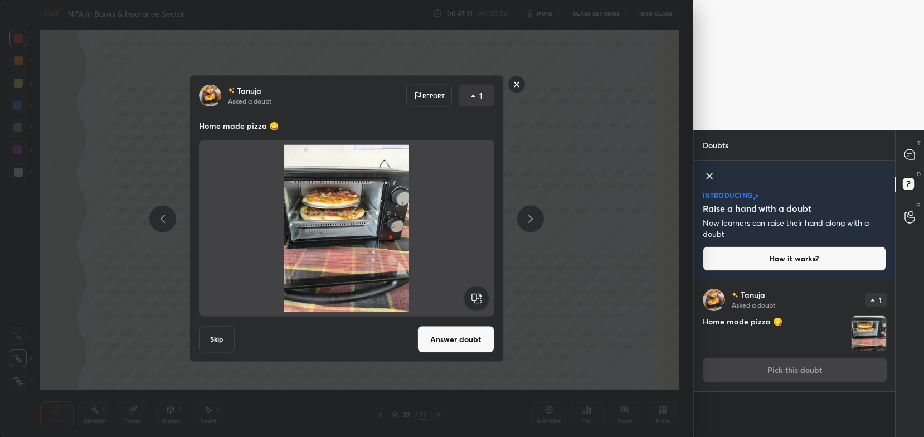
click at [469, 356] on div "[PERSON_NAME] Asked a doubt Report 1 Home made pizza 😋 Skip Answer doubt" at bounding box center [346, 218] width 314 height 287
click at [475, 345] on button "Answer doubt" at bounding box center [455, 339] width 77 height 27
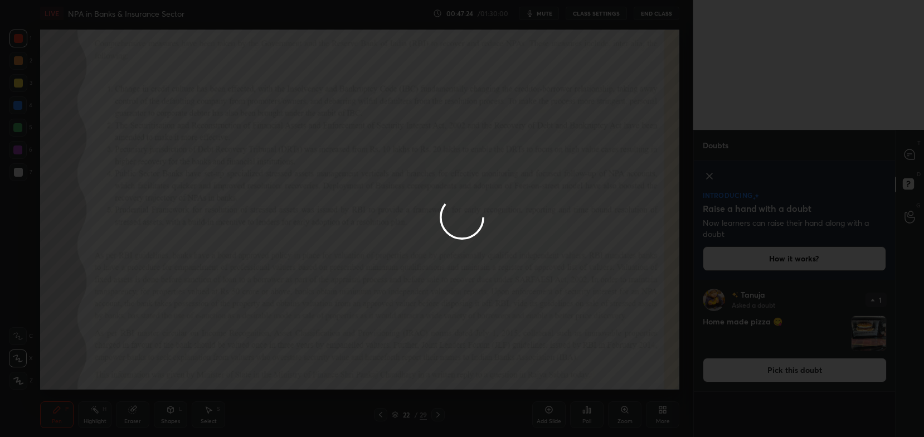
click at [908, 154] on icon at bounding box center [909, 154] width 10 height 10
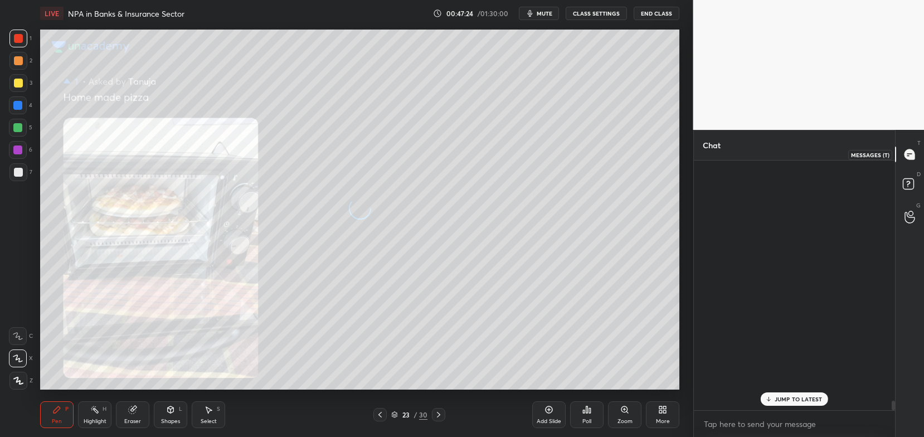
scroll to position [246, 198]
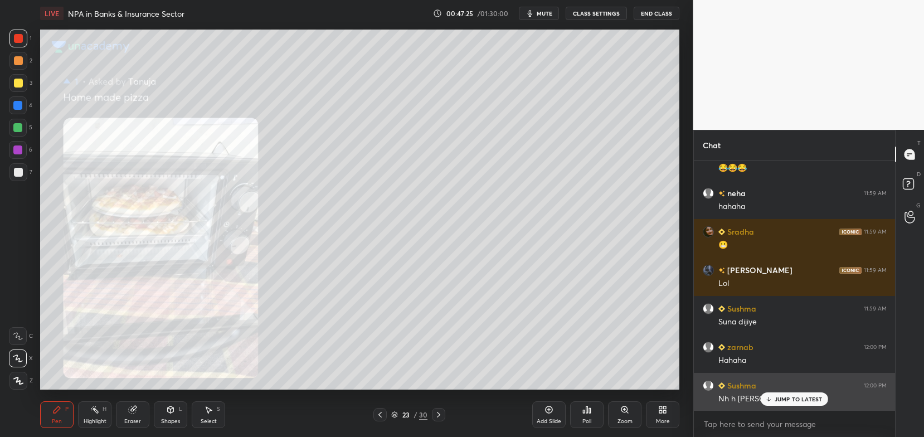
click at [805, 402] on p "JUMP TO LATEST" at bounding box center [798, 399] width 48 height 7
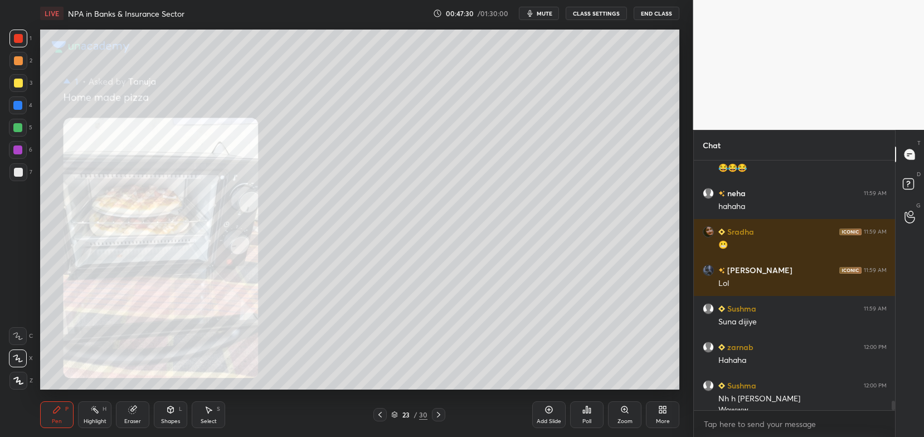
scroll to position [6230, 0]
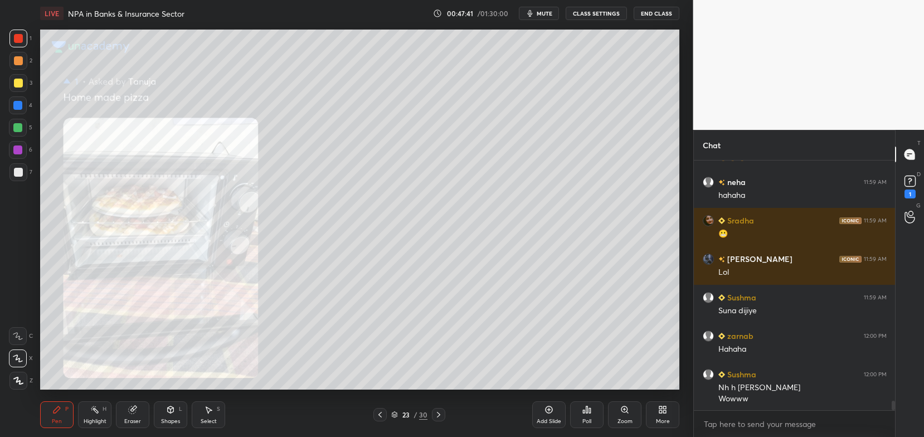
click at [923, 192] on div "D Doubts (D) 1" at bounding box center [909, 185] width 28 height 31
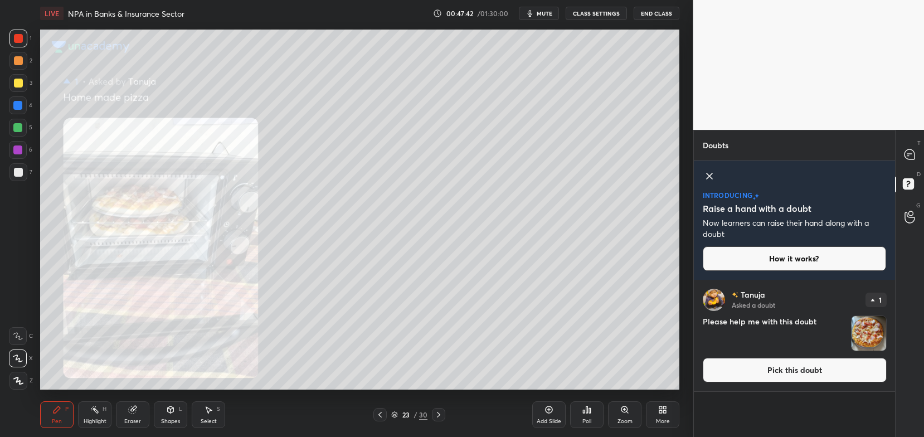
click at [857, 370] on button "Pick this doubt" at bounding box center [795, 370] width 184 height 25
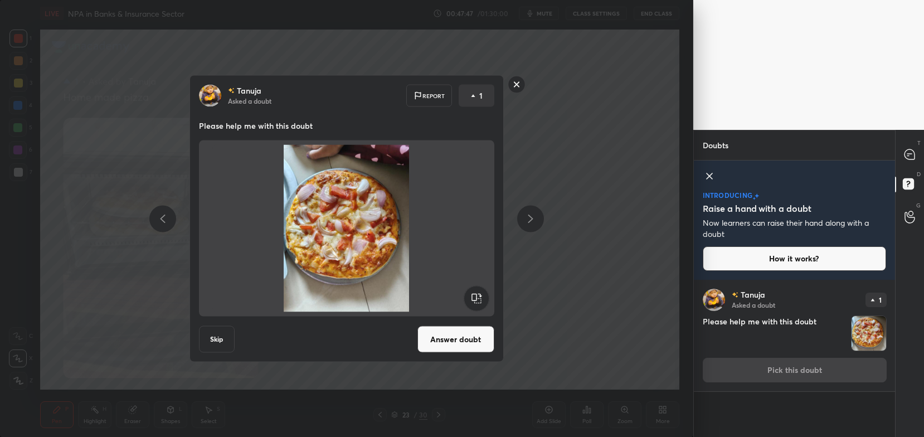
click at [559, 298] on div "[PERSON_NAME] Asked a doubt Report 1 Please help me with this doubt Skip Answer…" at bounding box center [346, 218] width 693 height 437
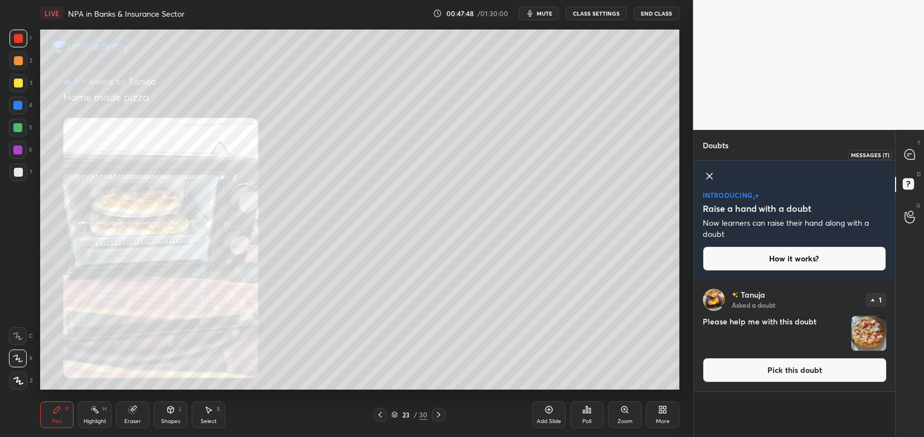
click at [913, 156] on icon at bounding box center [909, 154] width 10 height 10
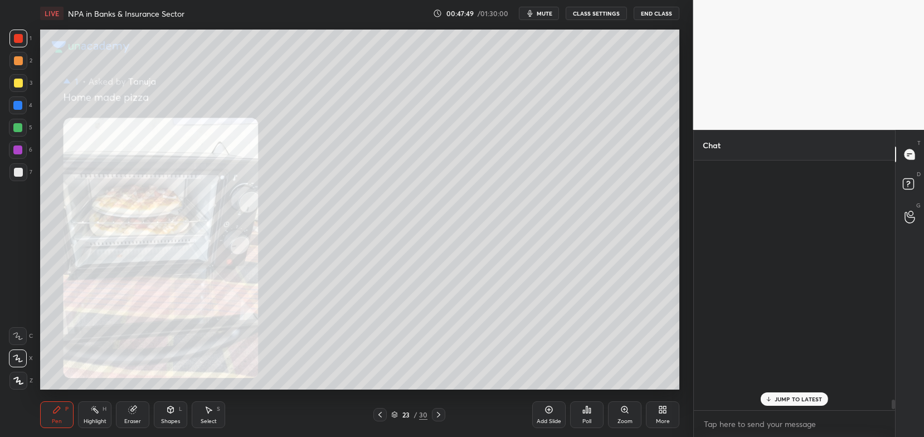
scroll to position [246, 198]
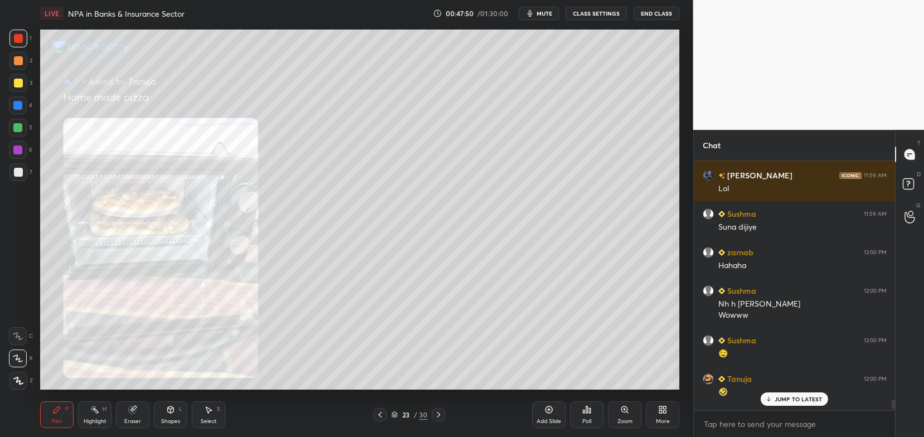
click at [775, 401] on p "JUMP TO LATEST" at bounding box center [798, 399] width 48 height 7
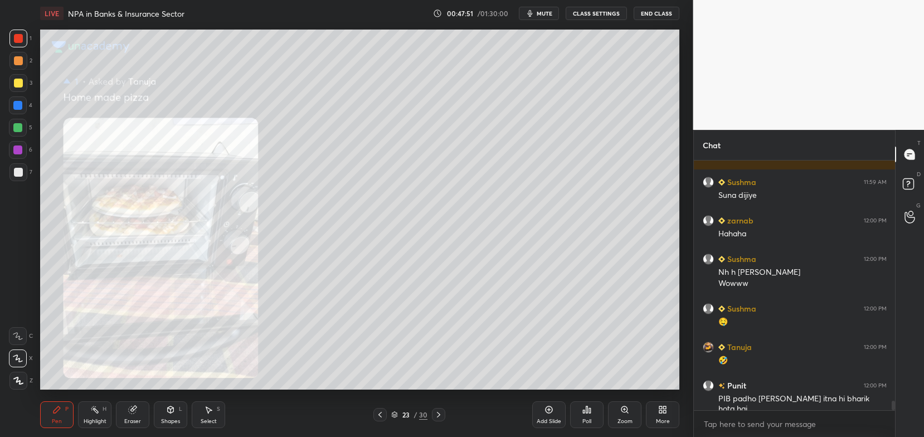
click at [381, 411] on icon at bounding box center [379, 414] width 9 height 9
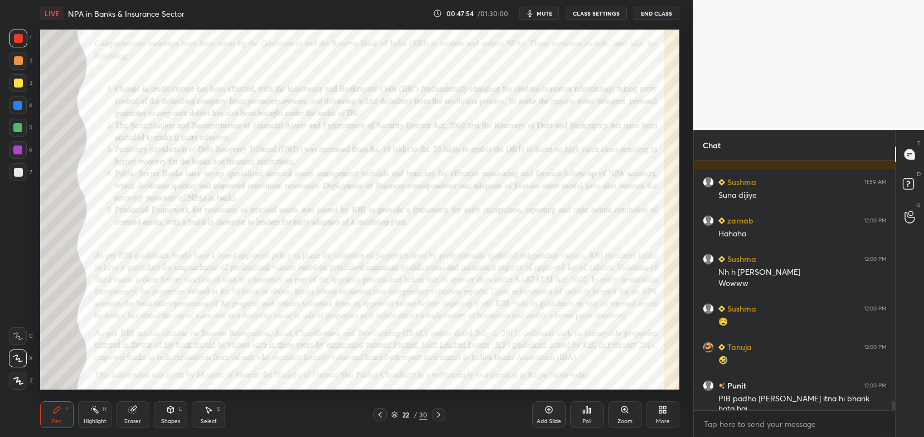
scroll to position [6383, 0]
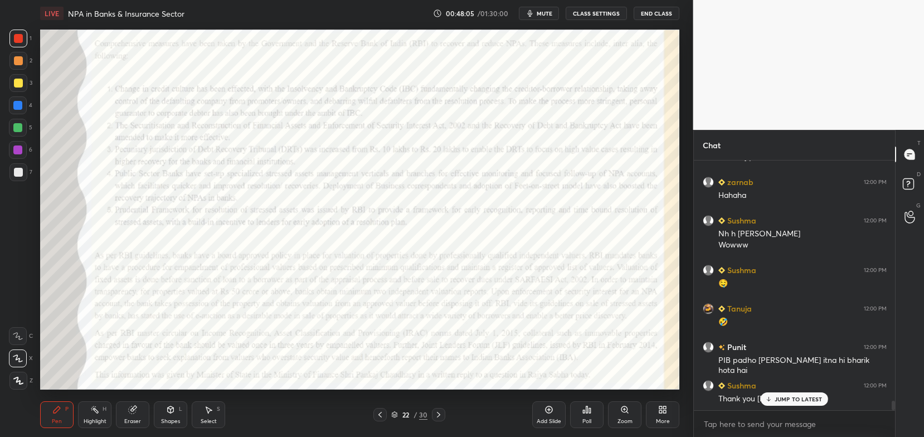
click at [382, 410] on icon at bounding box center [379, 414] width 9 height 9
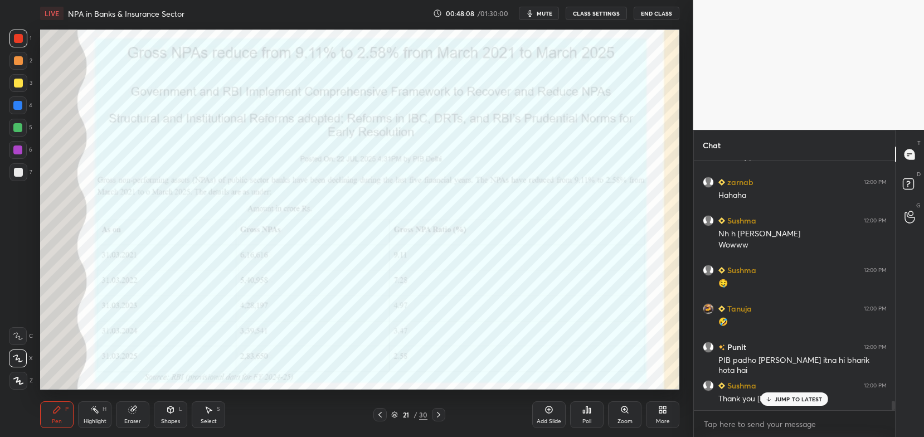
click at [437, 414] on icon at bounding box center [438, 414] width 9 height 9
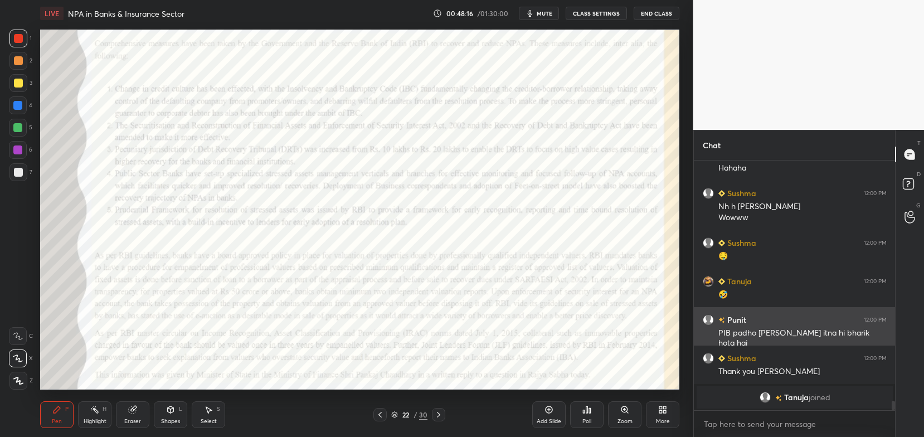
scroll to position [6459, 0]
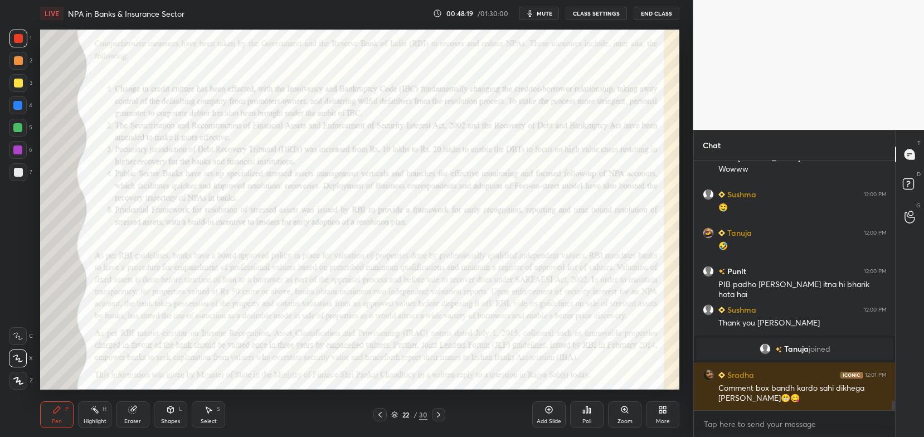
click at [133, 414] on icon at bounding box center [132, 409] width 9 height 9
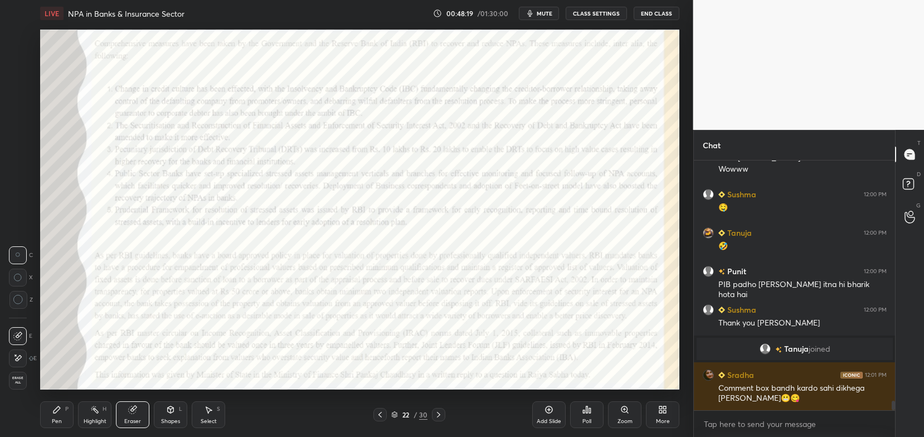
click at [22, 379] on span "Erase all" at bounding box center [17, 380] width 17 height 8
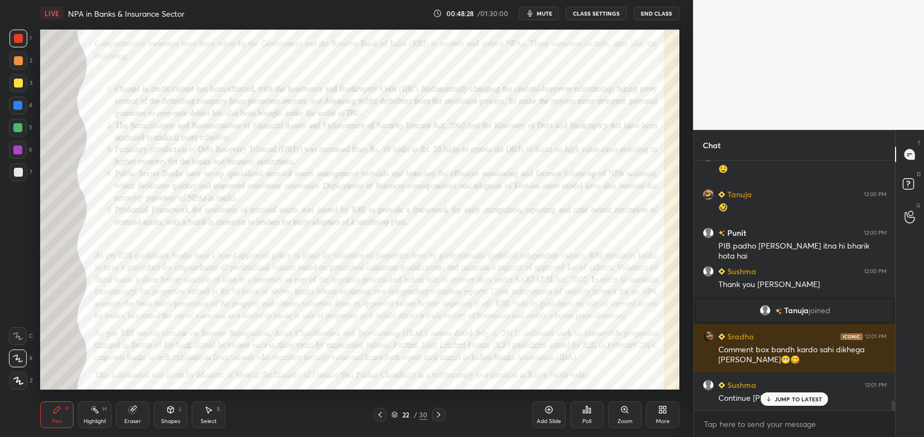
scroll to position [6536, 0]
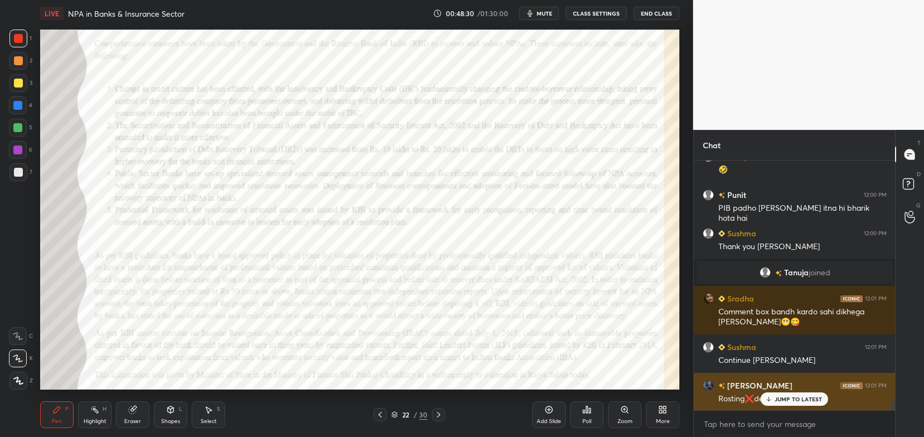
click at [768, 396] on icon at bounding box center [768, 399] width 7 height 7
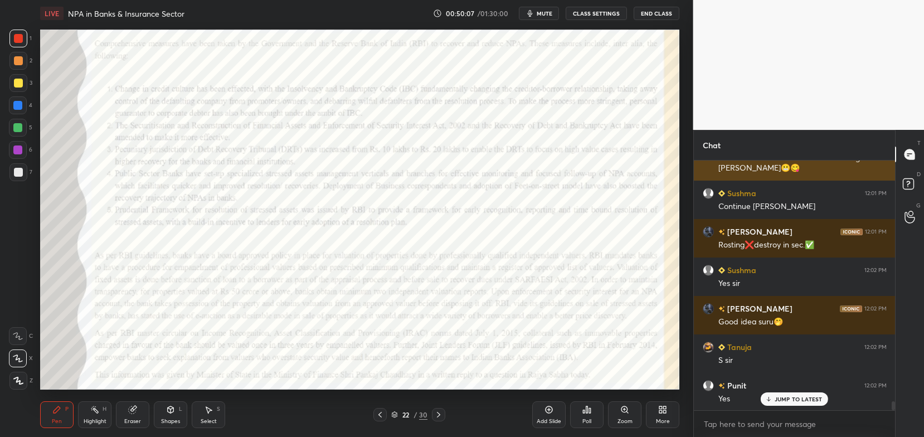
scroll to position [6728, 0]
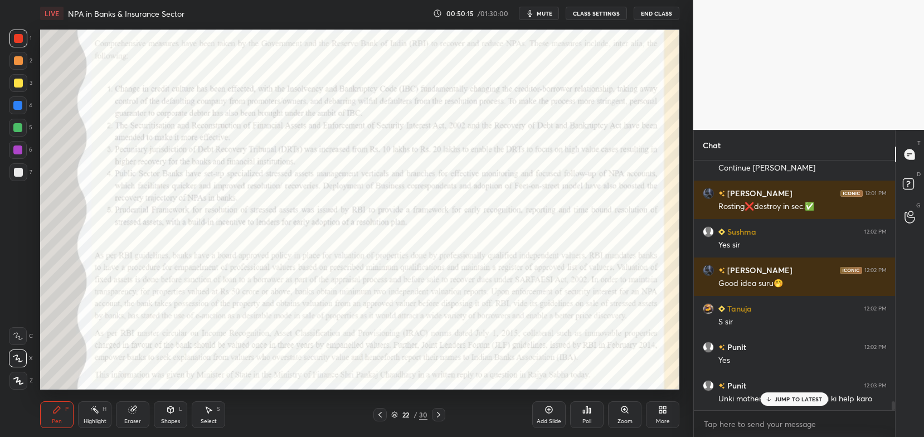
click at [774, 399] on div "JUMP TO LATEST" at bounding box center [793, 398] width 67 height 13
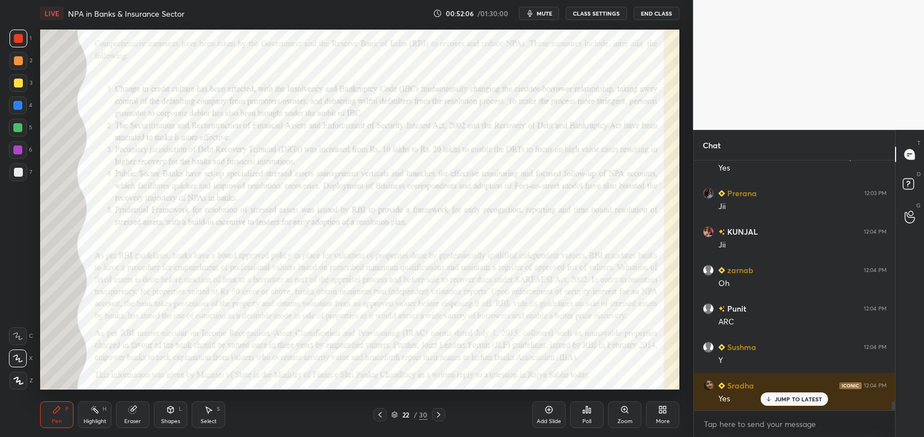
scroll to position [7008, 0]
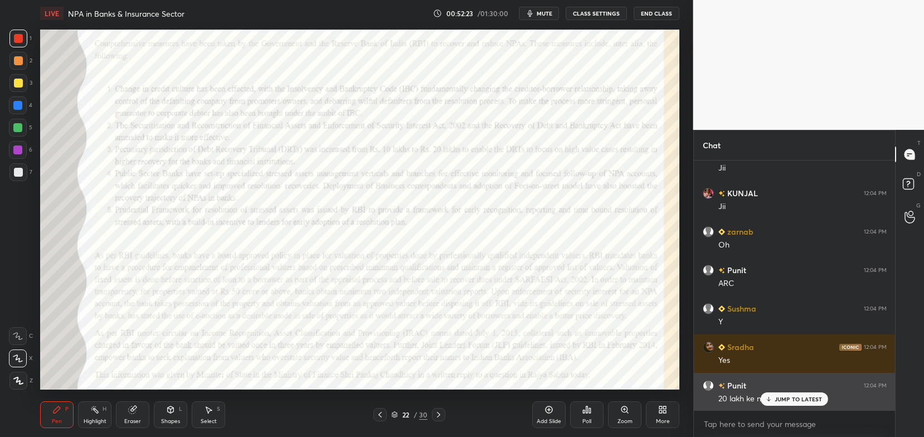
click at [788, 397] on p "JUMP TO LATEST" at bounding box center [798, 399] width 48 height 7
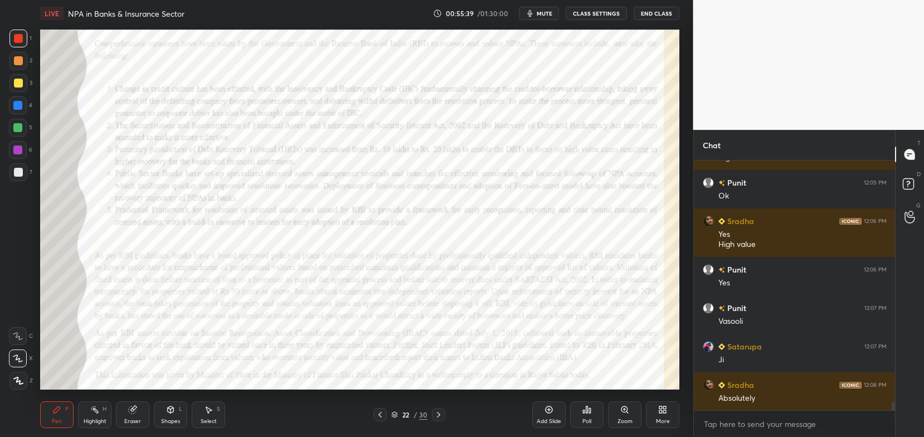
scroll to position [7337, 0]
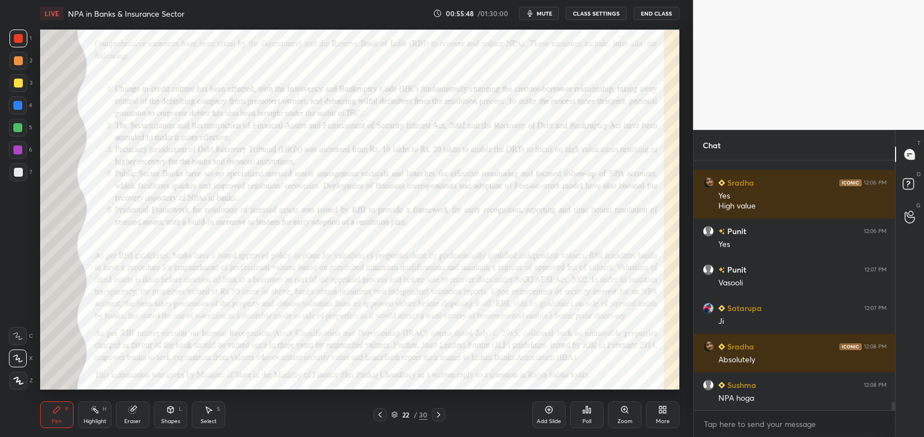
click at [394, 415] on icon at bounding box center [394, 414] width 7 height 7
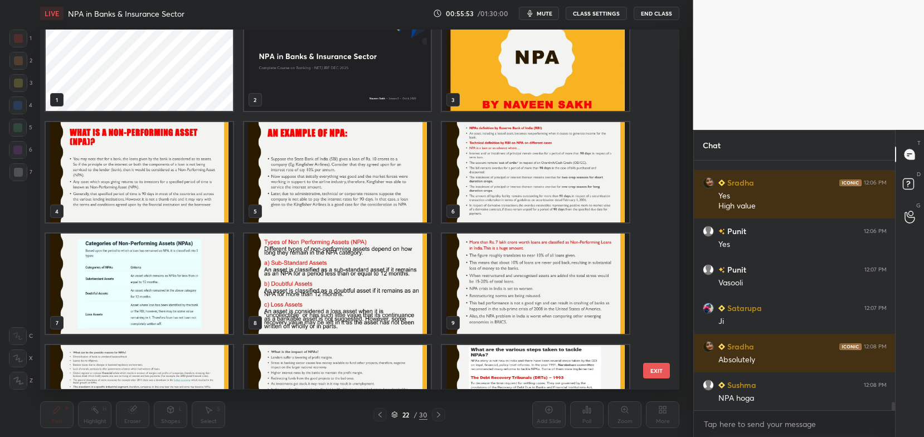
scroll to position [18, 0]
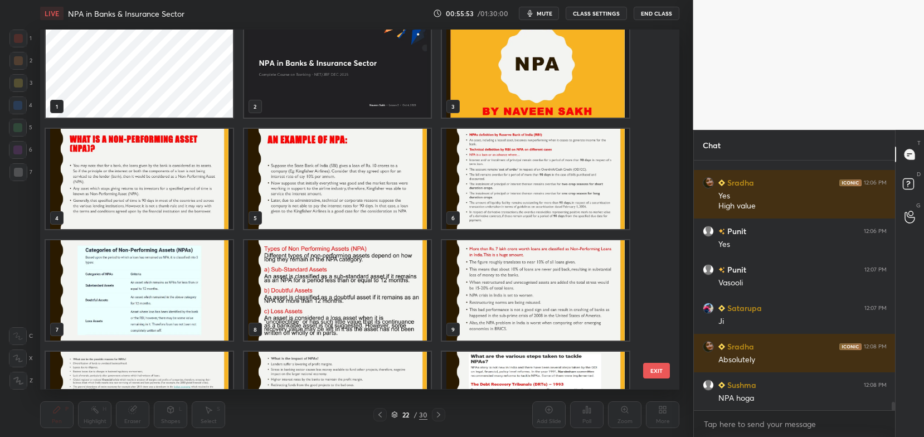
click at [389, 196] on img "grid" at bounding box center [337, 179] width 187 height 100
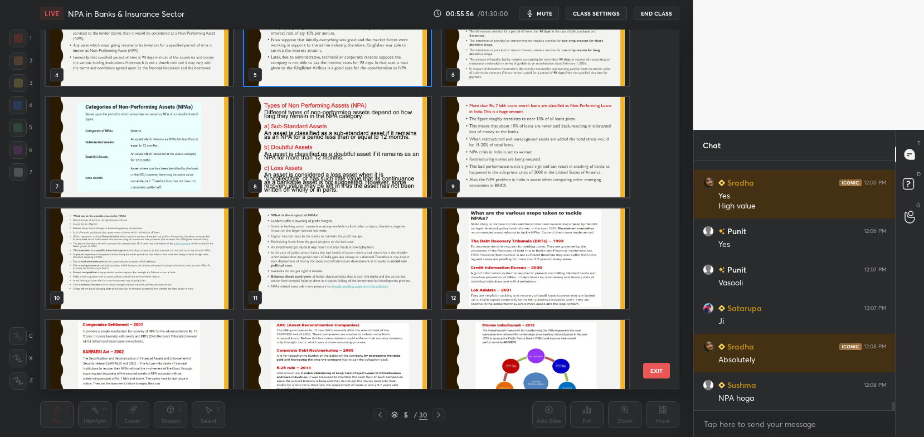
scroll to position [168, 0]
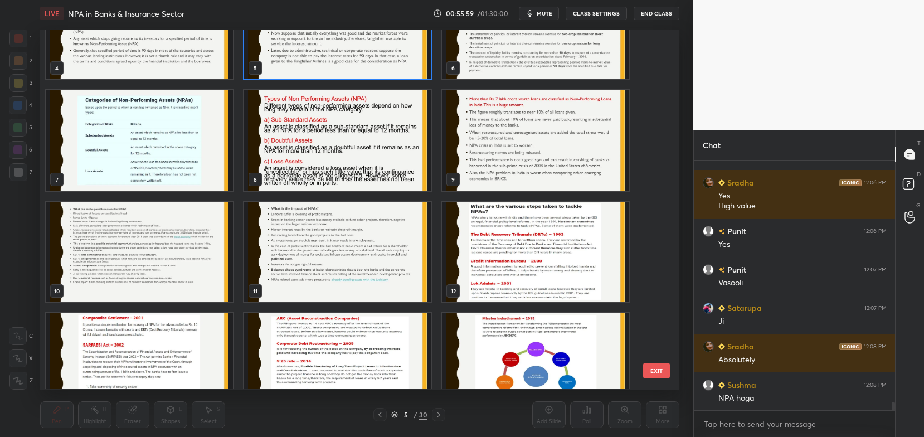
click at [208, 238] on img "grid" at bounding box center [139, 252] width 187 height 100
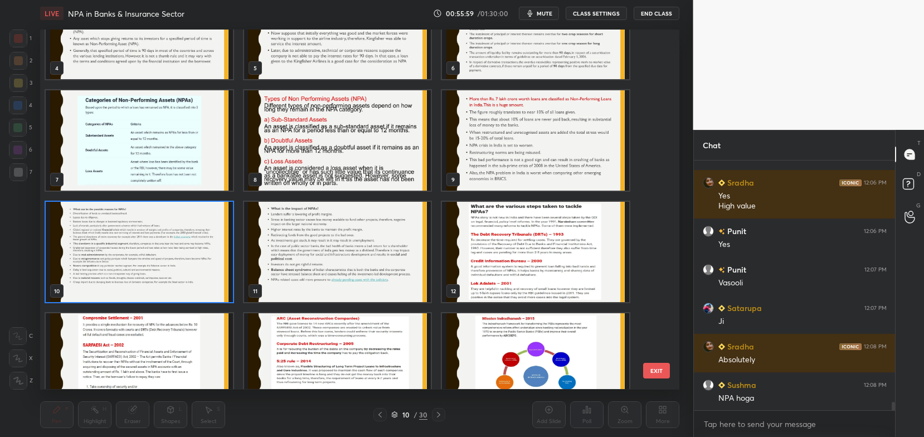
click at [207, 245] on img "grid" at bounding box center [139, 252] width 187 height 100
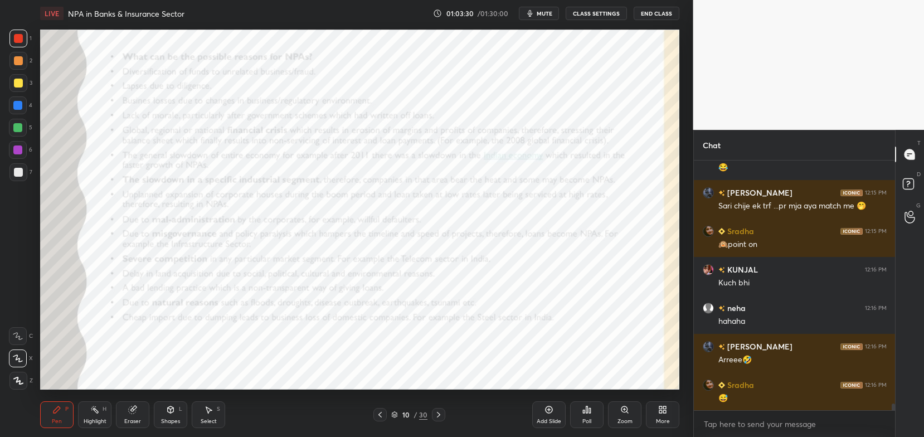
scroll to position [9373, 0]
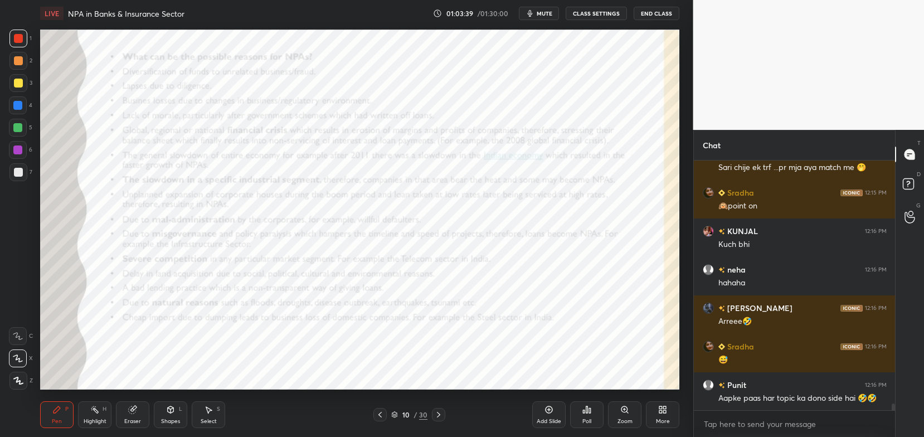
click at [136, 415] on div "Eraser" at bounding box center [132, 414] width 33 height 27
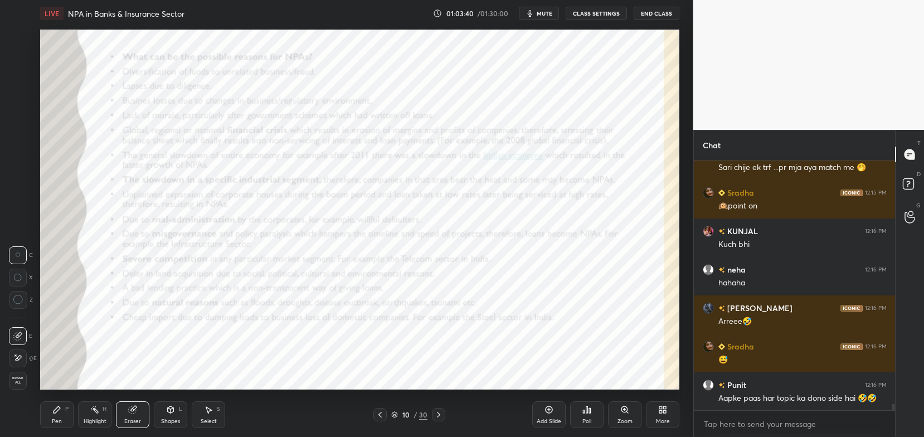
click at [18, 382] on span "Erase all" at bounding box center [17, 380] width 17 height 8
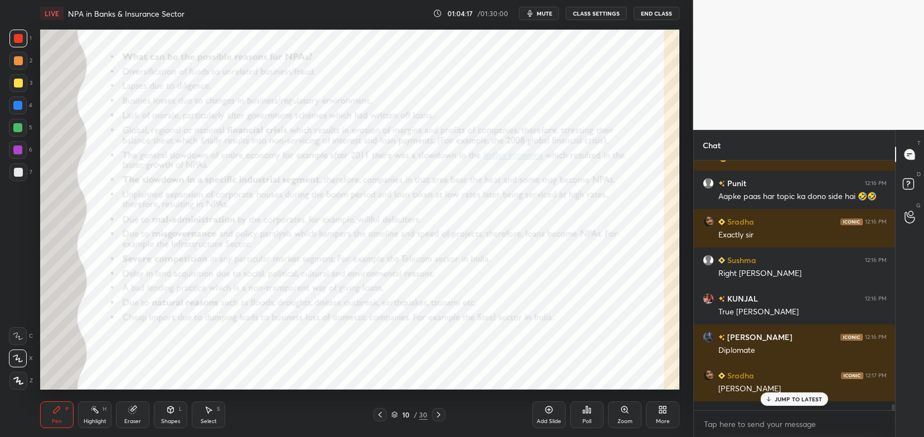
scroll to position [9613, 0]
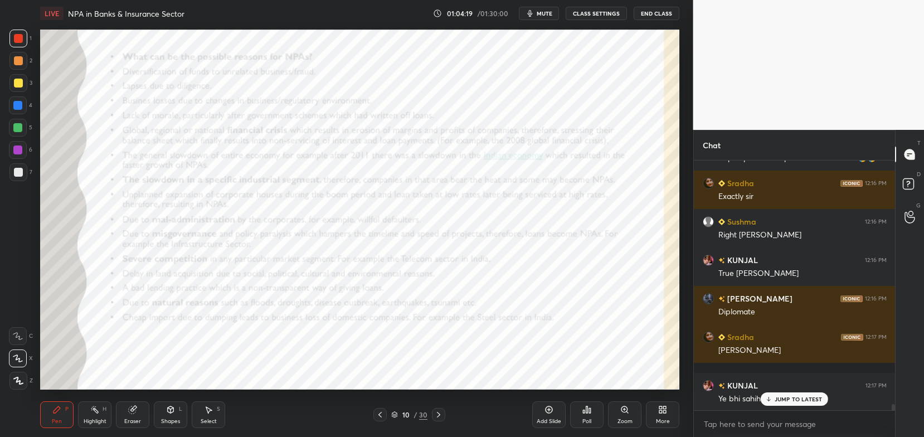
click at [772, 398] on icon at bounding box center [768, 399] width 7 height 7
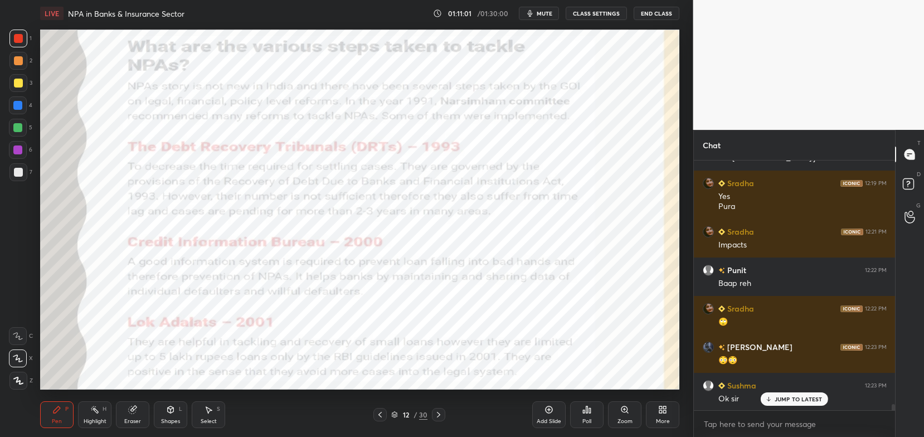
scroll to position [10241, 0]
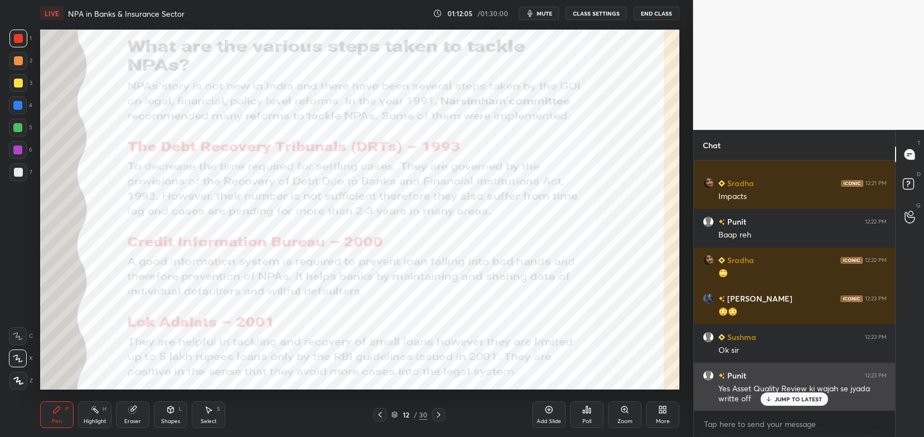
click at [794, 403] on div "JUMP TO LATEST" at bounding box center [793, 398] width 67 height 13
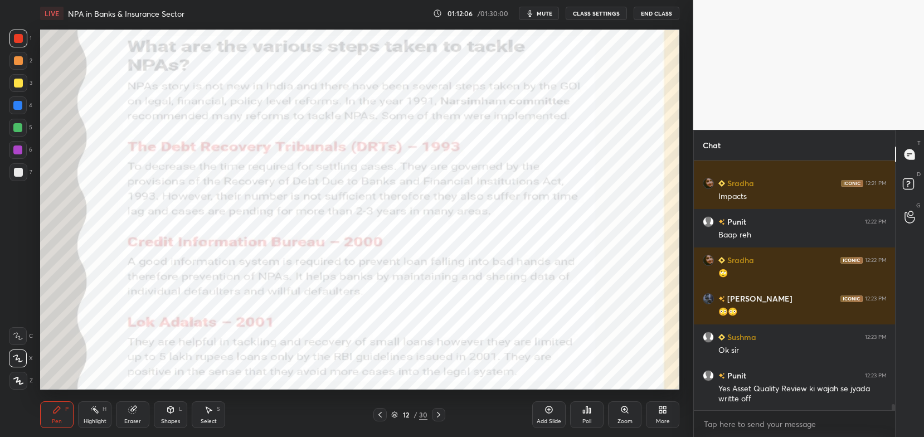
click at [437, 415] on icon at bounding box center [438, 414] width 9 height 9
click at [441, 411] on icon at bounding box center [438, 414] width 9 height 9
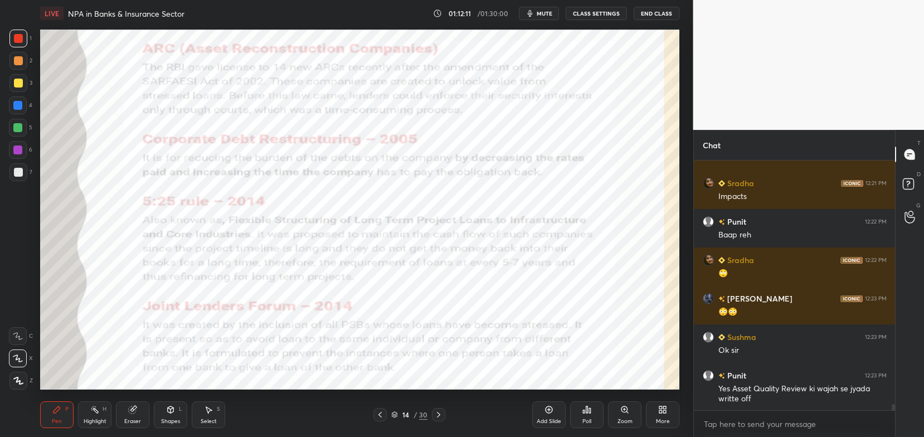
click at [440, 413] on icon at bounding box center [438, 414] width 9 height 9
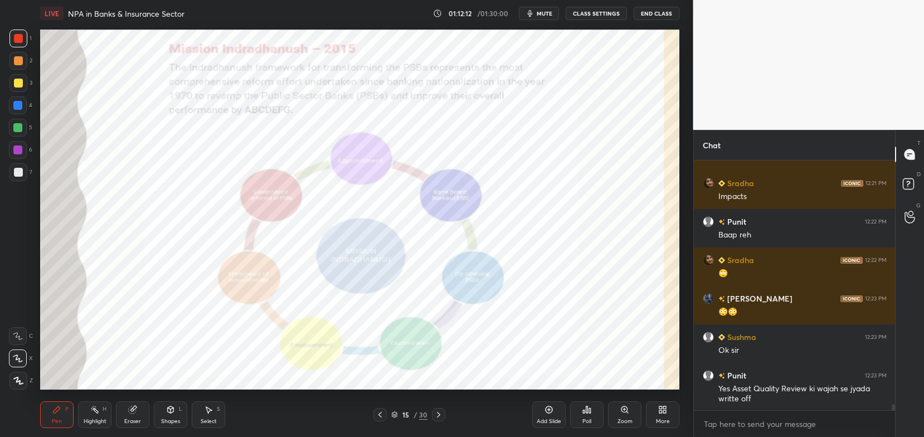
click at [438, 412] on icon at bounding box center [438, 414] width 9 height 9
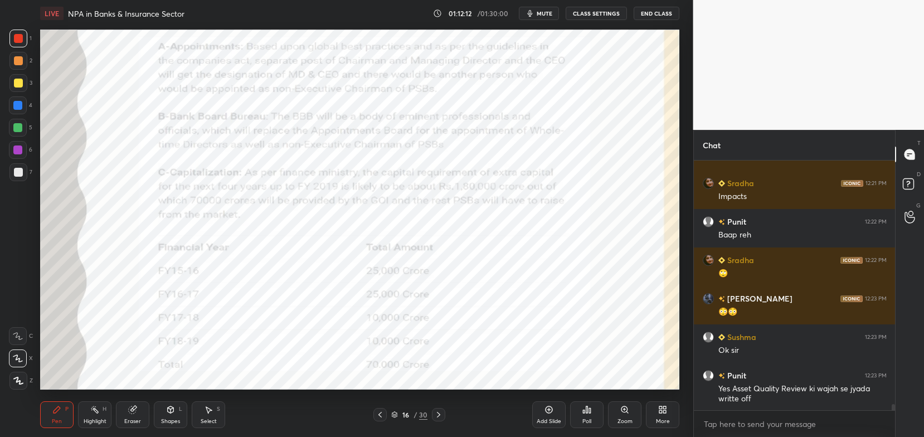
click at [437, 411] on icon at bounding box center [438, 414] width 9 height 9
click at [377, 413] on icon at bounding box center [379, 414] width 9 height 9
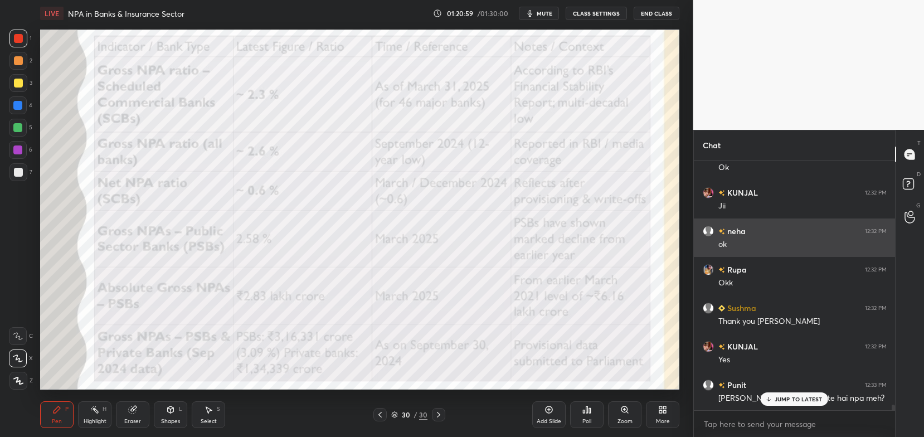
scroll to position [10992, 0]
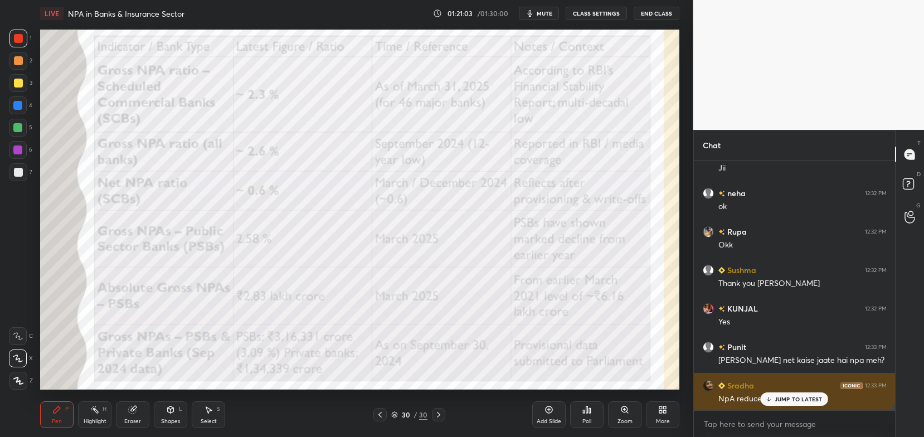
click at [793, 400] on p "JUMP TO LATEST" at bounding box center [798, 399] width 48 height 7
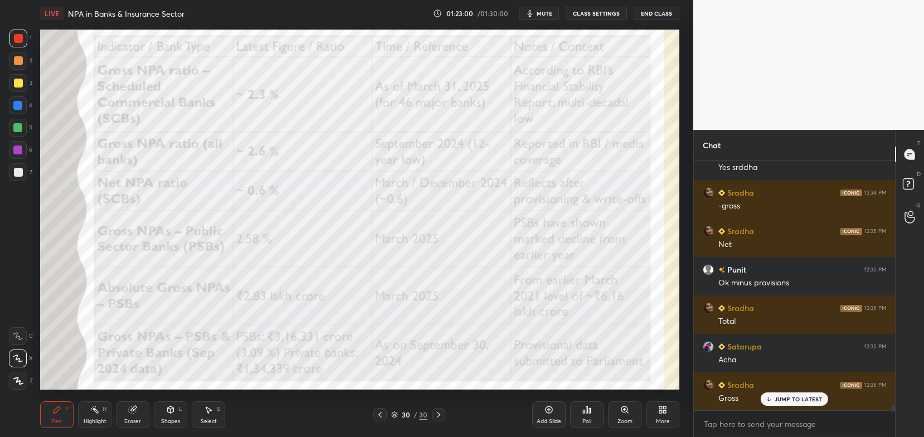
scroll to position [11754, 0]
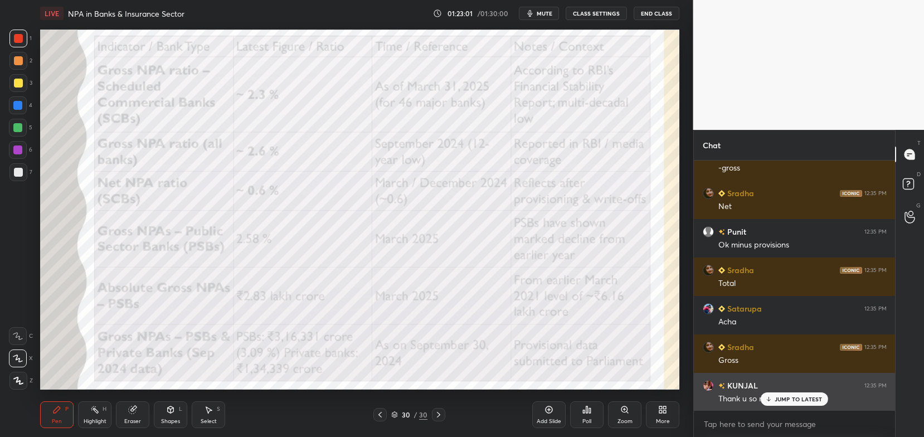
click at [792, 397] on p "JUMP TO LATEST" at bounding box center [798, 399] width 48 height 7
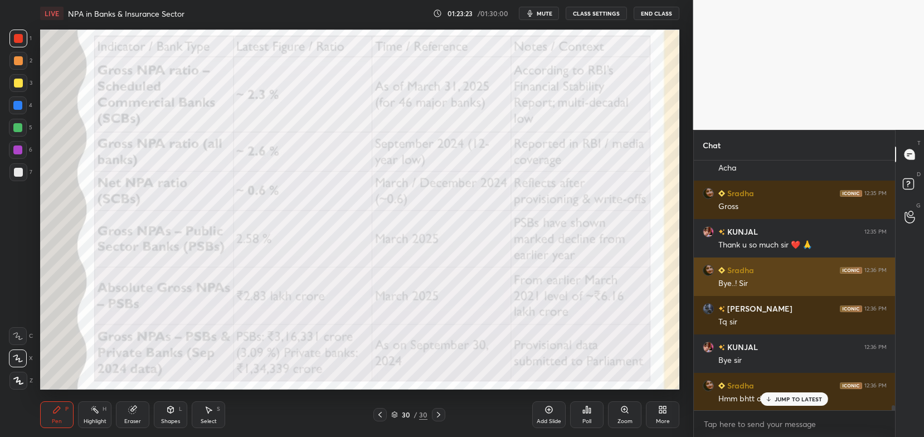
scroll to position [11946, 0]
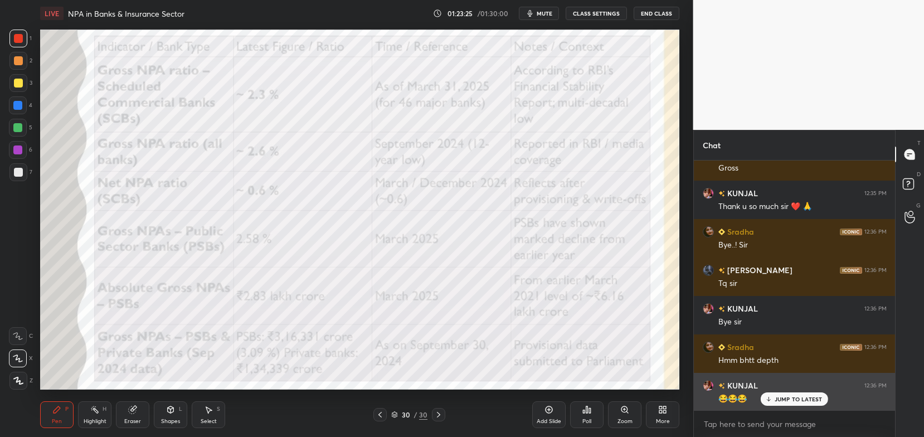
click at [780, 400] on p "JUMP TO LATEST" at bounding box center [798, 399] width 48 height 7
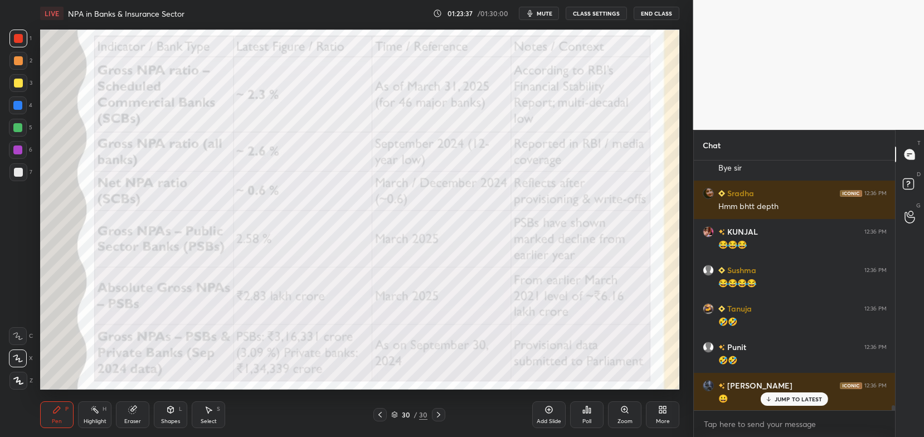
scroll to position [12138, 0]
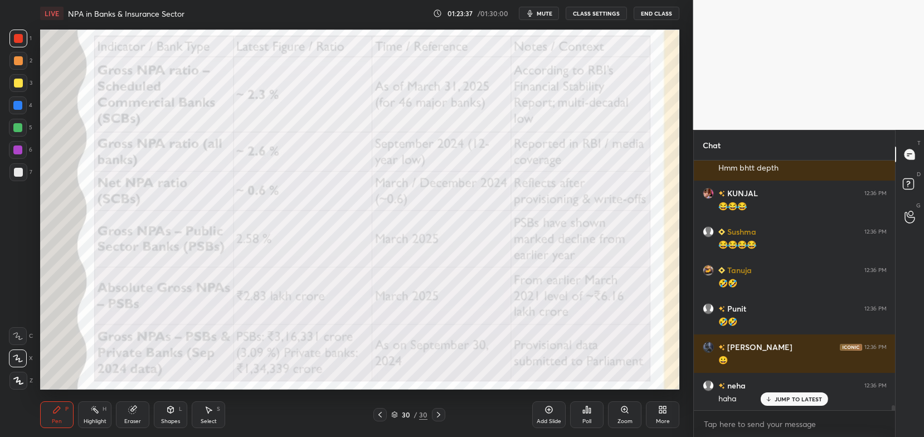
click at [656, 15] on button "End Class" at bounding box center [656, 13] width 46 height 13
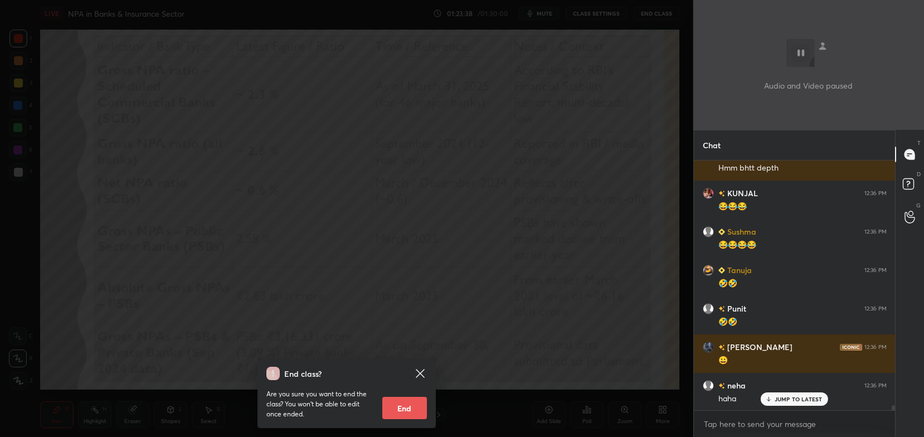
scroll to position [12177, 0]
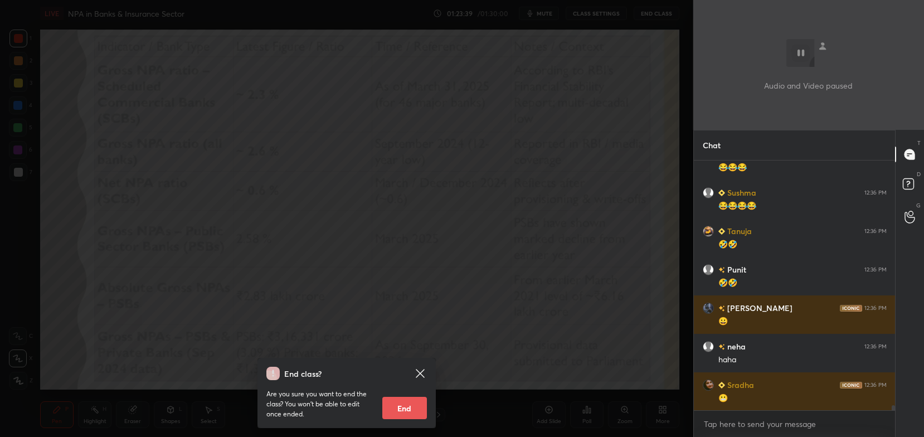
click at [414, 408] on button "End" at bounding box center [404, 408] width 45 height 22
type textarea "x"
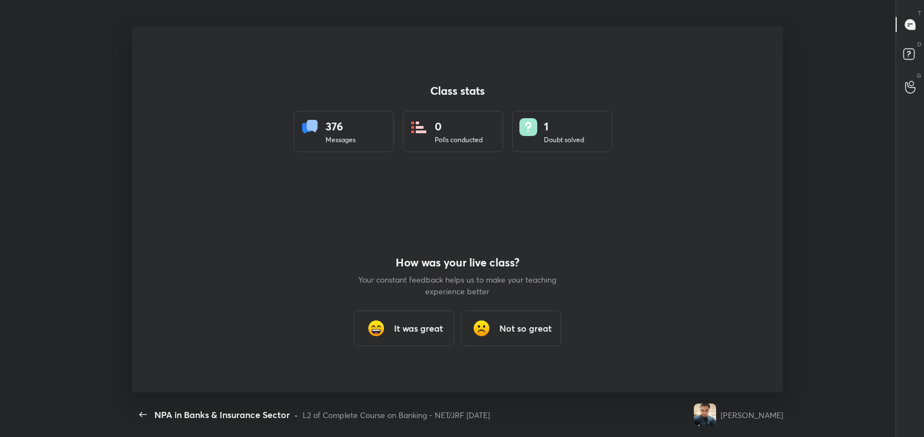
scroll to position [0, 0]
click at [407, 319] on div "It was great" at bounding box center [404, 328] width 100 height 36
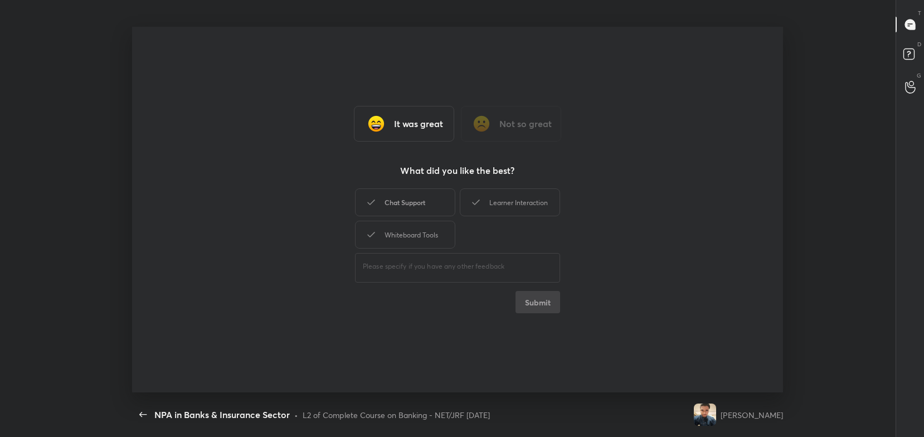
click at [420, 208] on div "Chat Support" at bounding box center [405, 202] width 100 height 28
click at [426, 227] on div "Whiteboard Tools" at bounding box center [405, 235] width 100 height 28
click at [483, 204] on div "Learner Interaction" at bounding box center [510, 202] width 100 height 28
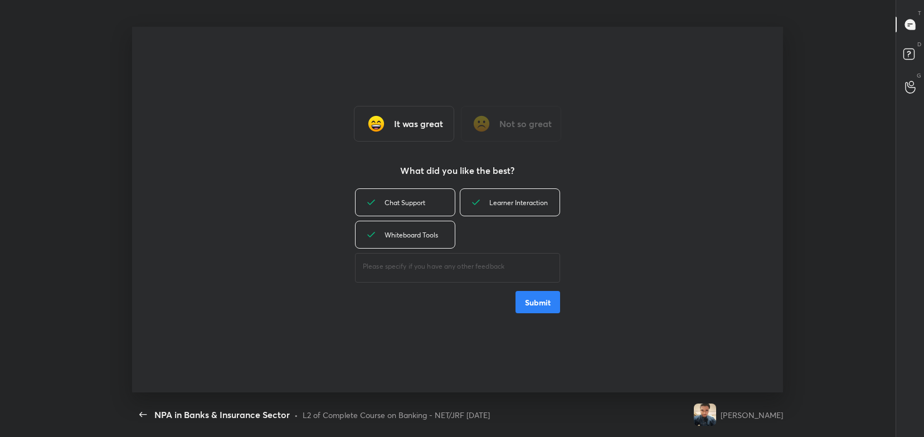
click at [546, 303] on button "Submit" at bounding box center [537, 302] width 45 height 22
